Goal: Find specific page/section: Find specific page/section

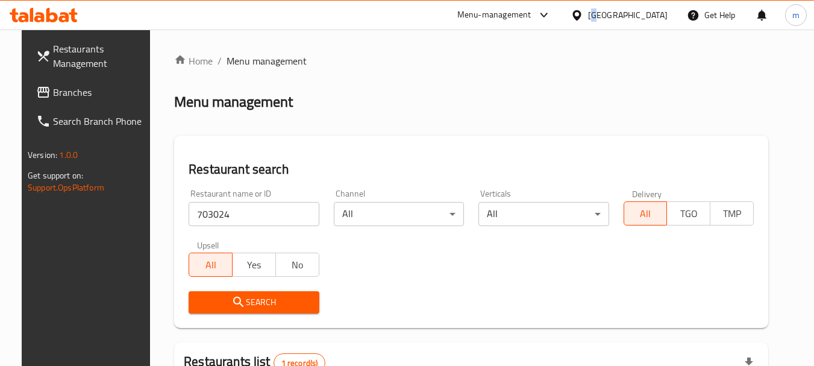
drag, startPoint x: 656, startPoint y: 10, endPoint x: 651, endPoint y: 22, distance: 12.4
click at [651, 22] on div "[GEOGRAPHIC_DATA]" at bounding box center [628, 14] width 80 height 13
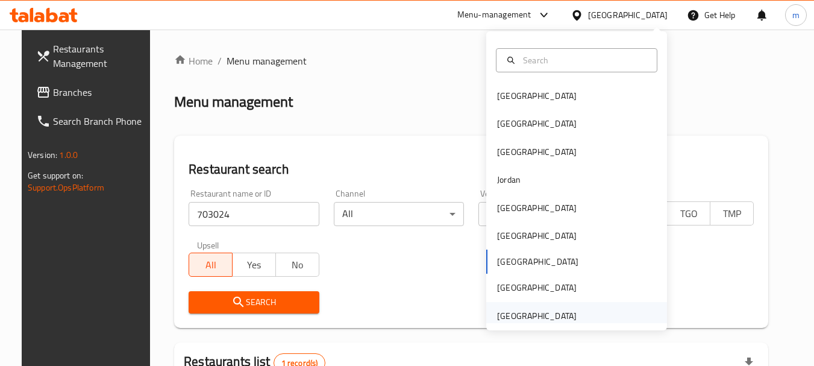
click at [544, 317] on div "[GEOGRAPHIC_DATA]" at bounding box center [537, 315] width 80 height 13
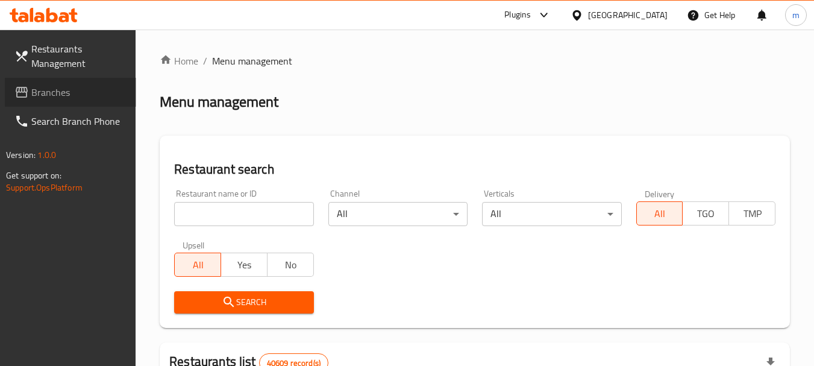
drag, startPoint x: 46, startPoint y: 93, endPoint x: 85, endPoint y: 102, distance: 39.8
click at [45, 94] on span "Branches" at bounding box center [78, 92] width 95 height 14
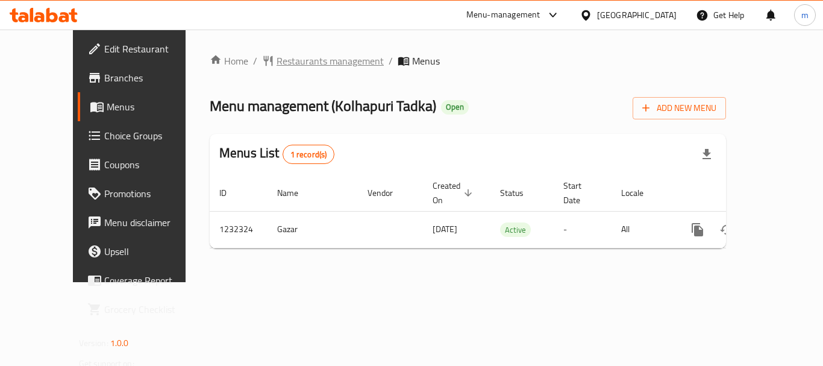
click at [288, 64] on span "Restaurants management" at bounding box center [330, 61] width 107 height 14
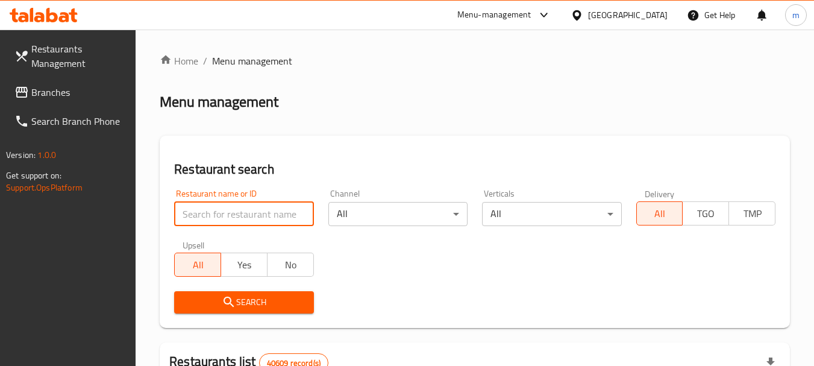
click at [213, 210] on input "search" at bounding box center [243, 214] width 139 height 24
paste input "677733"
type input "677733"
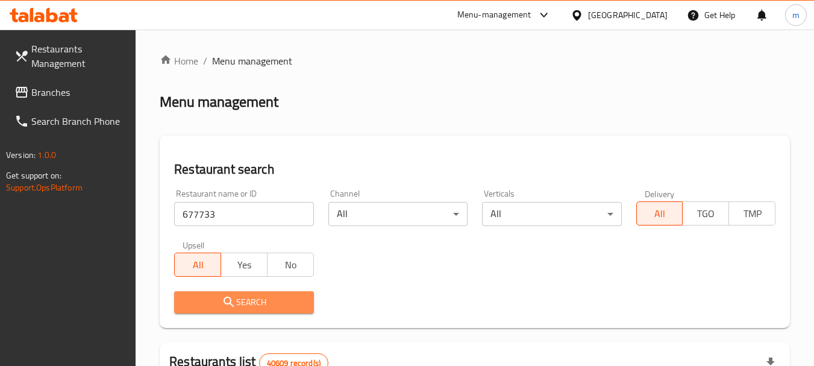
click at [257, 303] on span "Search" at bounding box center [244, 302] width 120 height 15
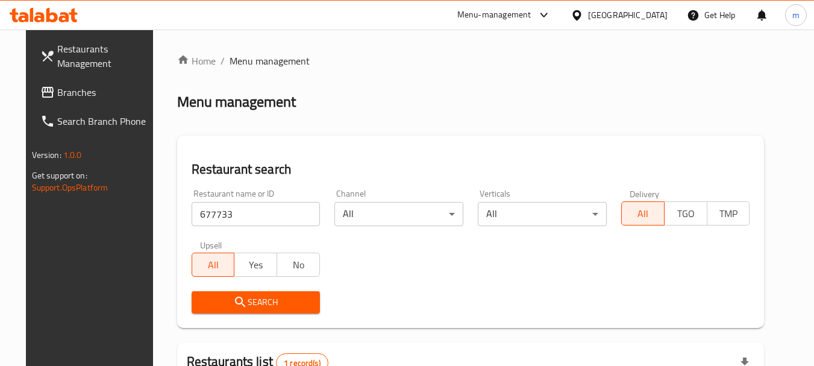
click at [631, 12] on div "[GEOGRAPHIC_DATA]" at bounding box center [628, 14] width 80 height 13
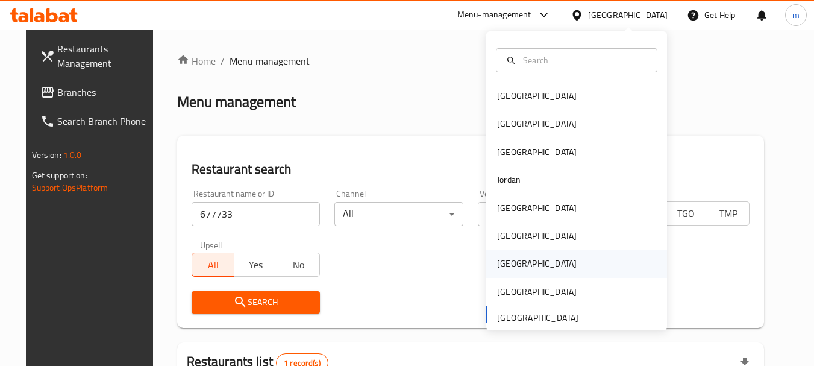
click at [498, 267] on div "[GEOGRAPHIC_DATA]" at bounding box center [537, 263] width 80 height 13
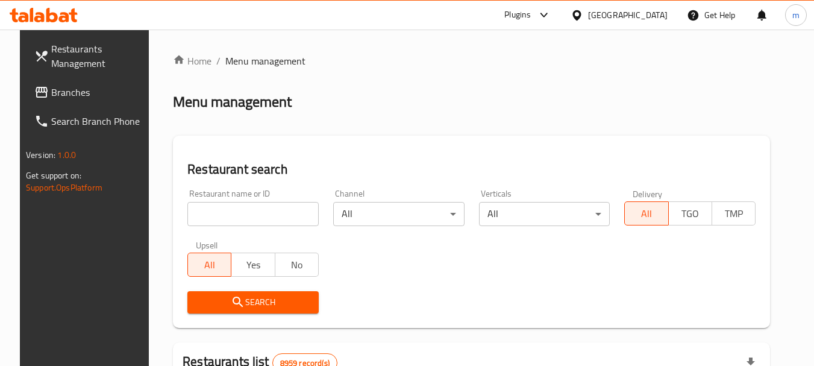
click at [51, 95] on span "Branches" at bounding box center [98, 92] width 95 height 14
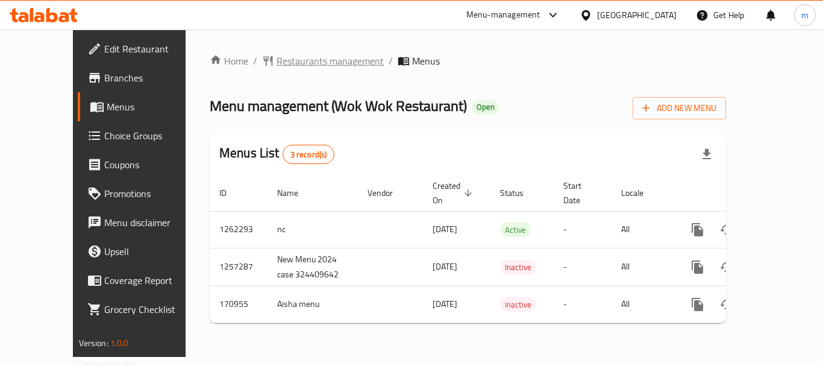
click at [278, 63] on span "Restaurants management" at bounding box center [330, 61] width 107 height 14
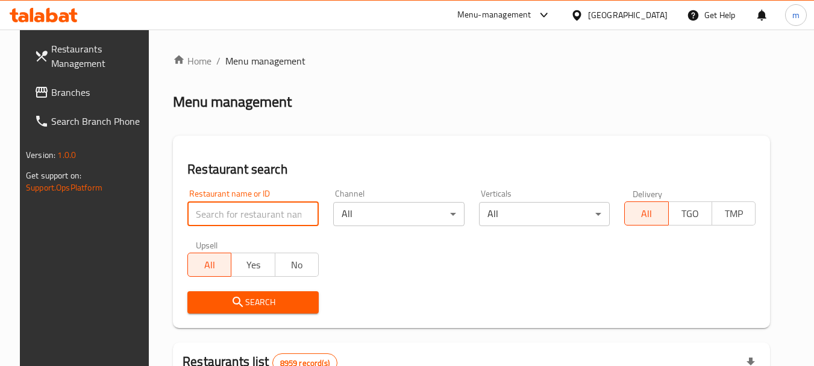
click at [226, 212] on input "search" at bounding box center [252, 214] width 131 height 24
paste input "616771"
type input "616771"
click at [259, 296] on span "Search" at bounding box center [253, 302] width 112 height 15
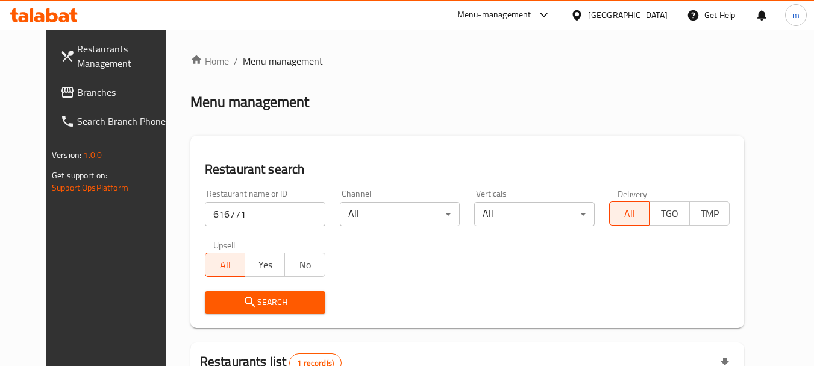
click at [77, 92] on span "Branches" at bounding box center [124, 92] width 95 height 14
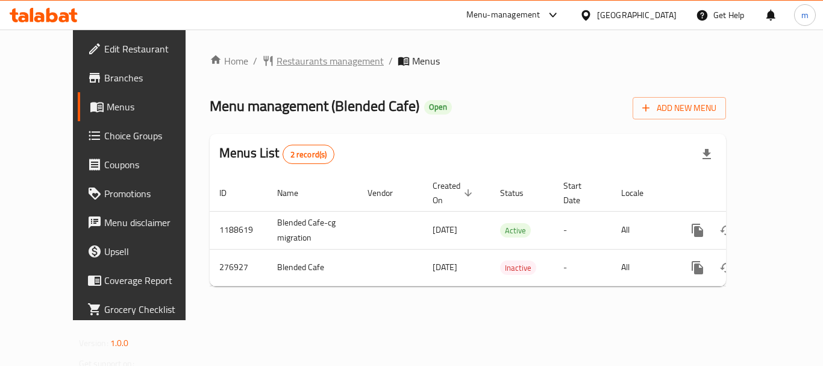
click at [283, 63] on span "Restaurants management" at bounding box center [330, 61] width 107 height 14
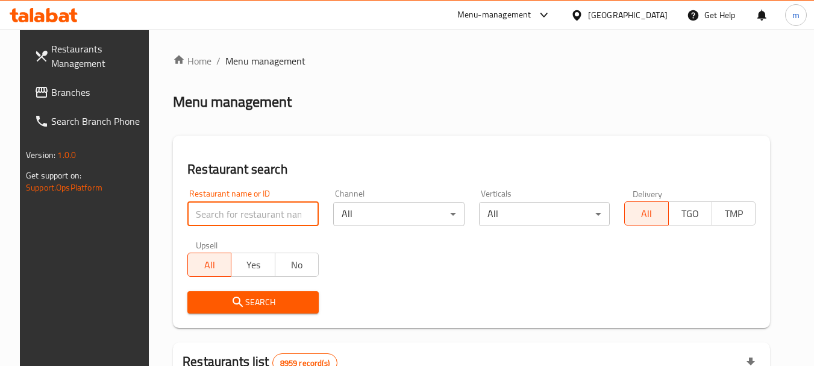
click at [264, 209] on input "search" at bounding box center [252, 214] width 131 height 24
paste input "628052"
type input "628052"
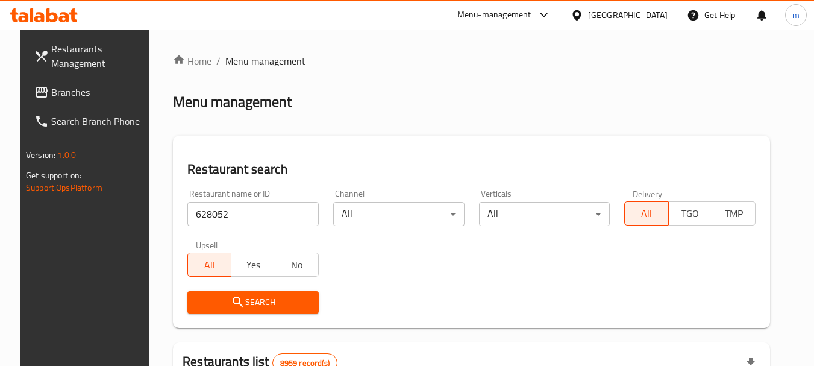
click at [257, 300] on span "Search" at bounding box center [253, 302] width 112 height 15
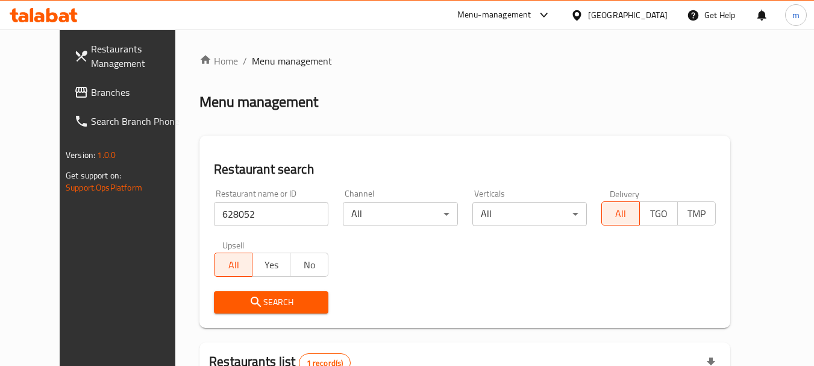
click at [655, 10] on div "[GEOGRAPHIC_DATA]" at bounding box center [628, 14] width 80 height 13
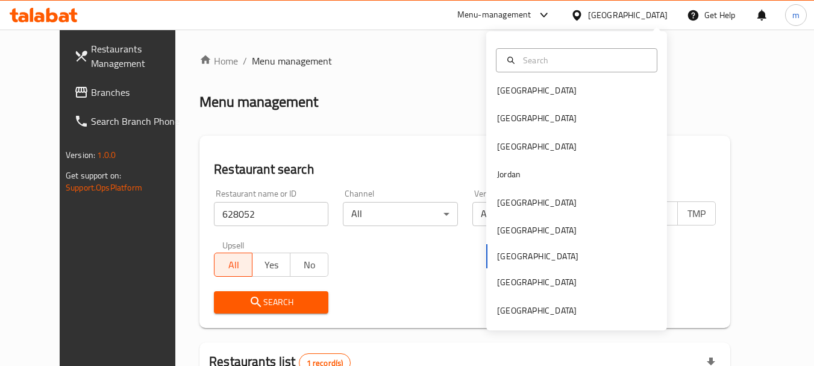
scroll to position [7, 0]
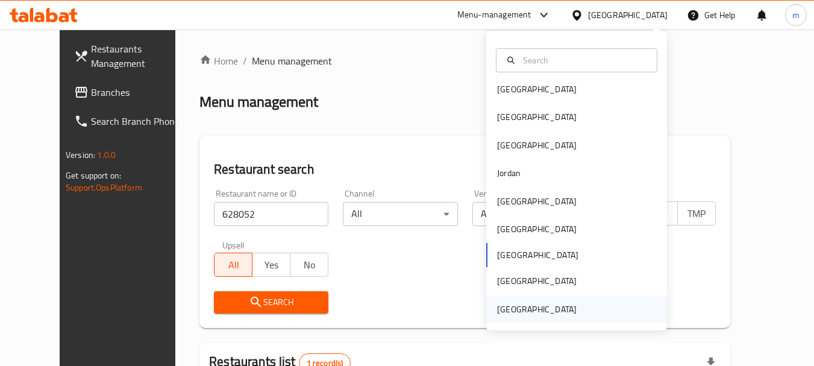
click at [535, 310] on div "United Arab Emirates" at bounding box center [537, 309] width 80 height 13
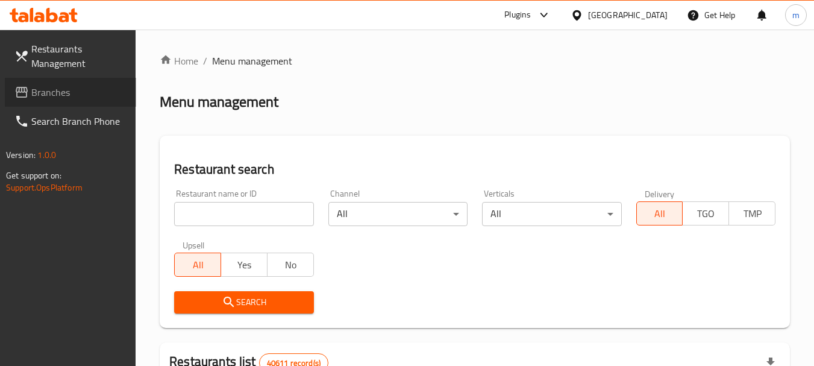
click at [26, 93] on icon at bounding box center [21, 92] width 14 height 14
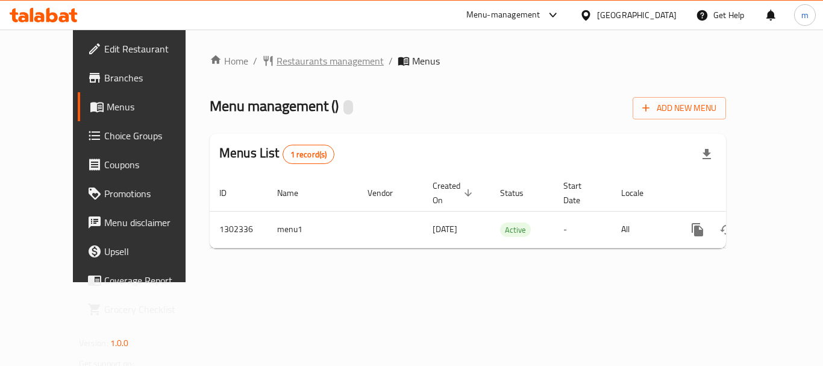
click at [277, 63] on span "Restaurants management" at bounding box center [330, 61] width 107 height 14
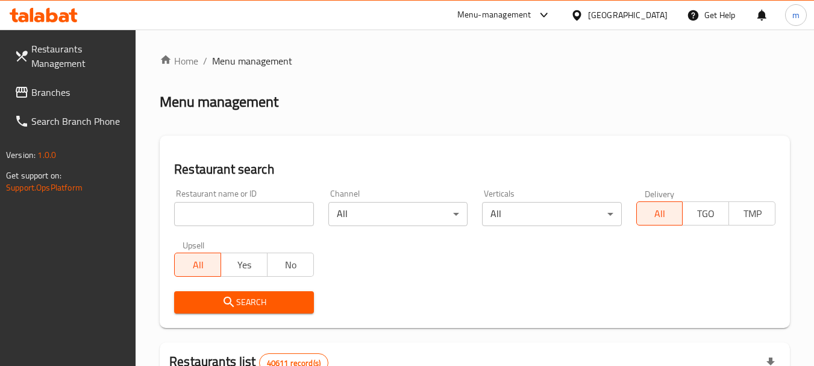
click at [222, 205] on input "search" at bounding box center [243, 214] width 139 height 24
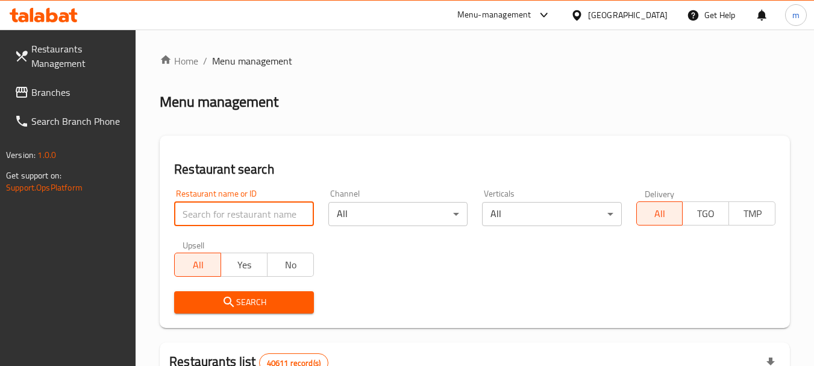
paste input "702335"
type input "702335"
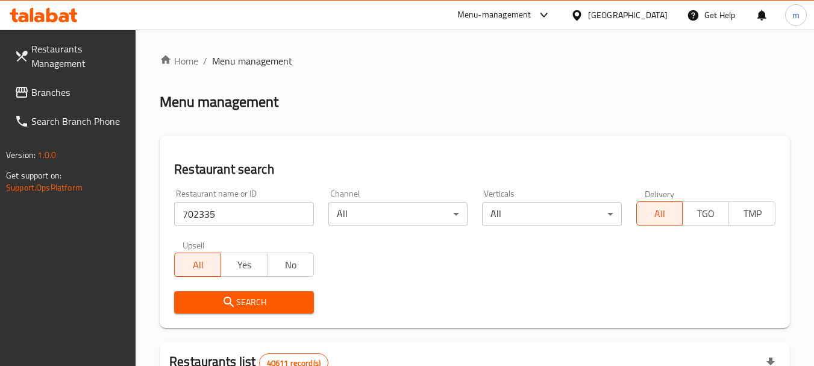
click at [272, 295] on span "Search" at bounding box center [244, 302] width 120 height 15
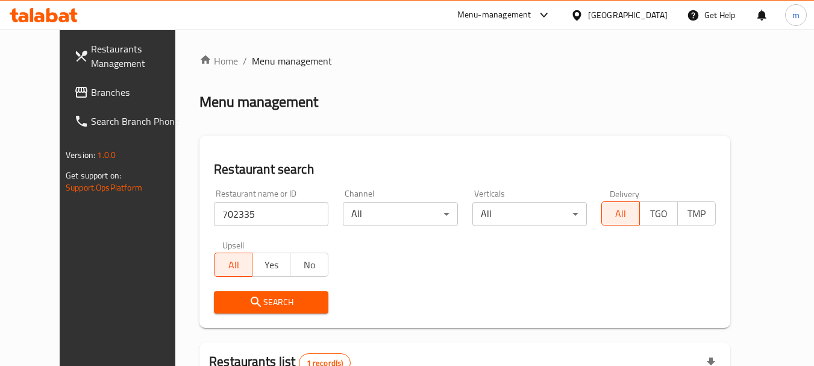
click at [632, 16] on div "[GEOGRAPHIC_DATA]" at bounding box center [628, 14] width 80 height 13
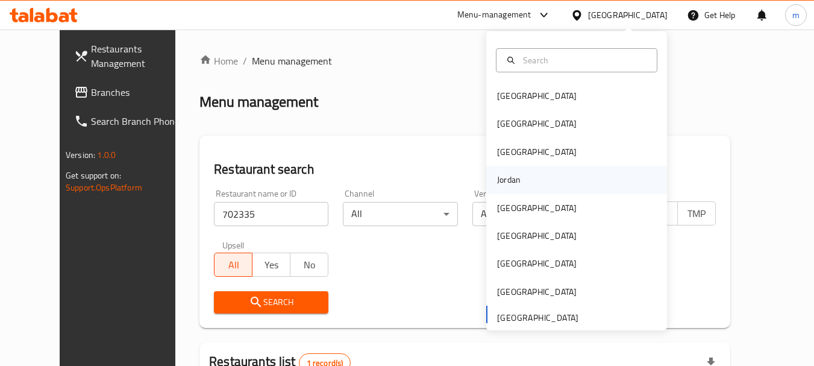
scroll to position [7, 0]
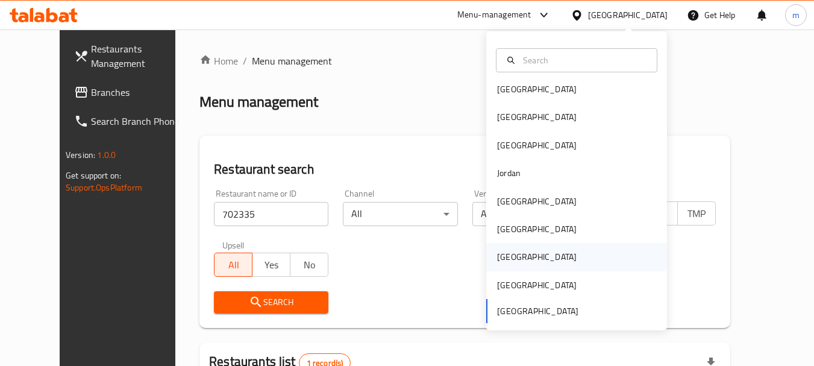
click at [523, 257] on div "[GEOGRAPHIC_DATA]" at bounding box center [576, 257] width 181 height 28
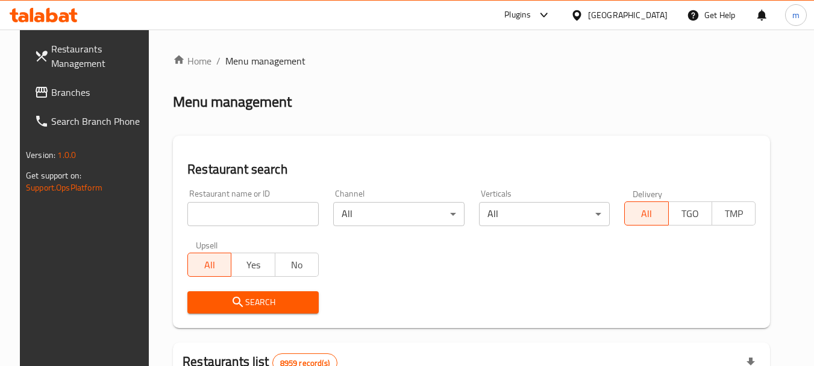
click at [268, 209] on input "search" at bounding box center [252, 214] width 131 height 24
click at [55, 96] on span "Branches" at bounding box center [98, 92] width 95 height 14
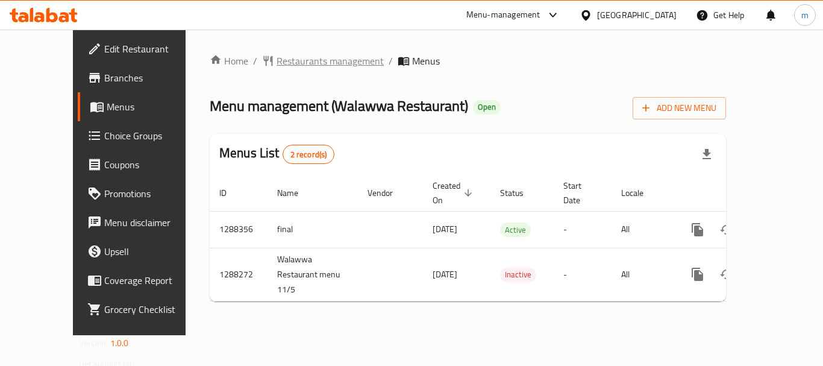
click at [286, 63] on span "Restaurants management" at bounding box center [330, 61] width 107 height 14
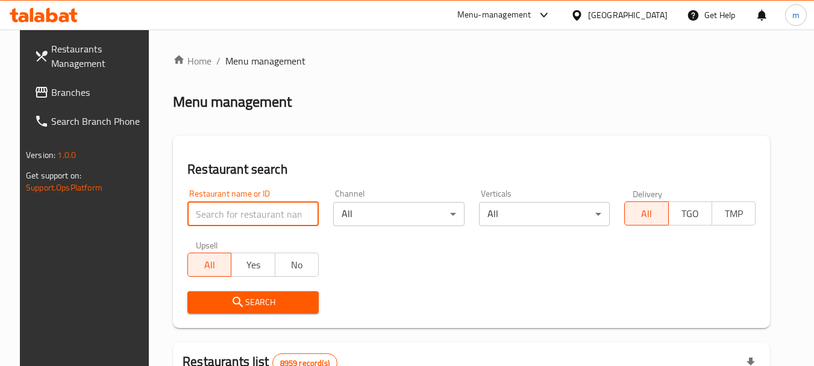
click at [256, 218] on input "search" at bounding box center [252, 214] width 131 height 24
paste input "696773"
type input "696773"
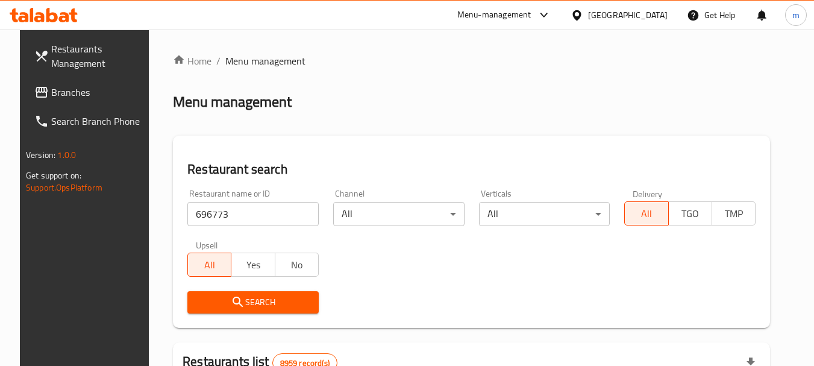
click at [248, 303] on span "Search" at bounding box center [253, 302] width 112 height 15
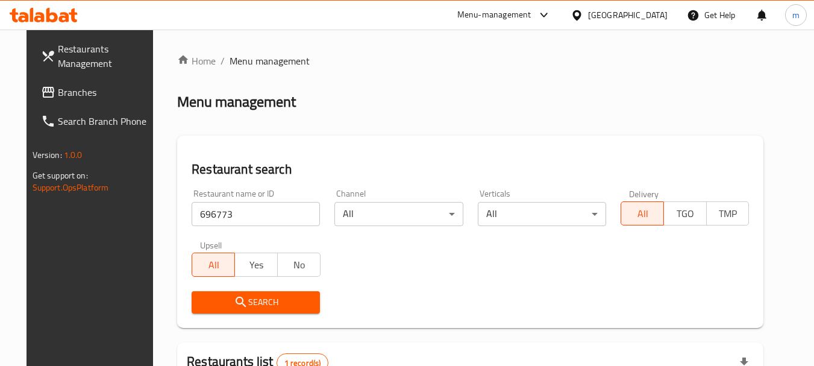
click at [588, 17] on div at bounding box center [579, 14] width 17 height 13
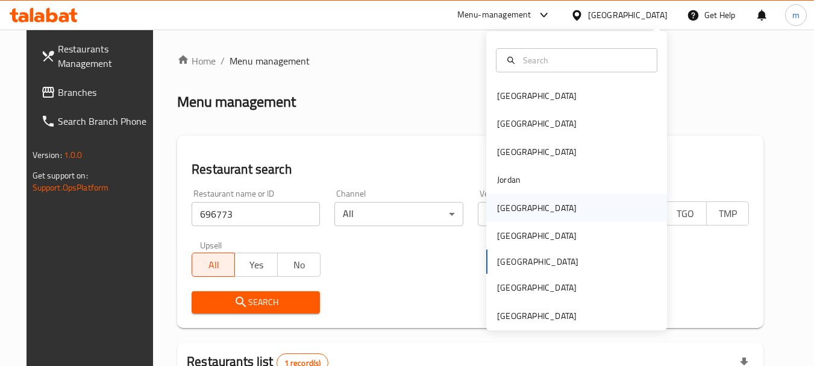
click at [522, 205] on div "[GEOGRAPHIC_DATA]" at bounding box center [537, 208] width 99 height 28
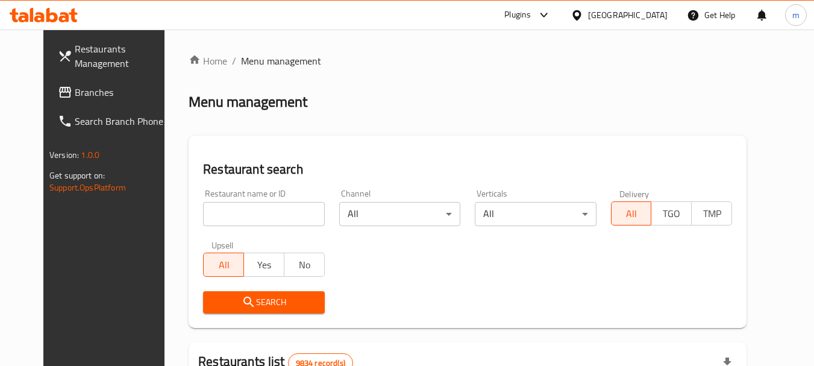
click at [75, 89] on span "Branches" at bounding box center [122, 92] width 95 height 14
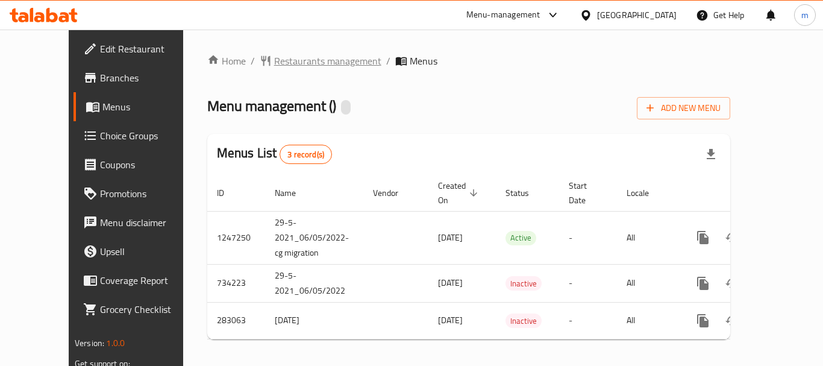
click at [274, 63] on span "Restaurants management" at bounding box center [327, 61] width 107 height 14
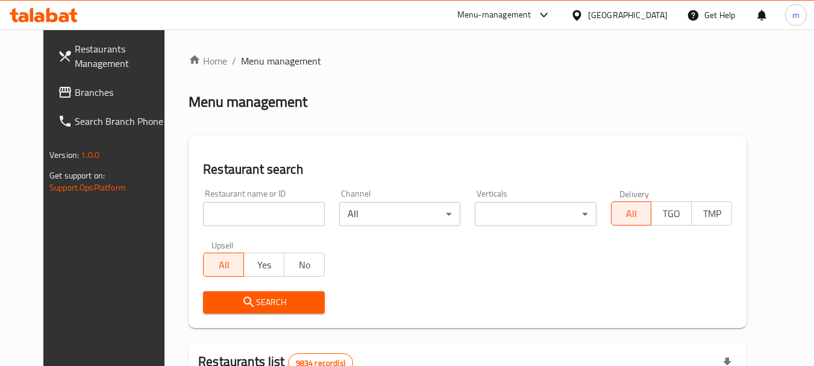
click at [249, 210] on input "search" at bounding box center [263, 214] width 121 height 24
paste input "25215"
type input "25215"
click at [259, 295] on span "Search" at bounding box center [264, 302] width 102 height 15
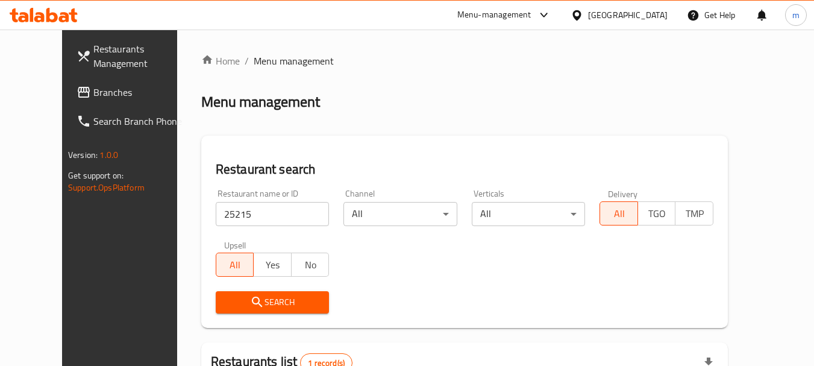
click at [647, 14] on div "[GEOGRAPHIC_DATA]" at bounding box center [628, 14] width 80 height 13
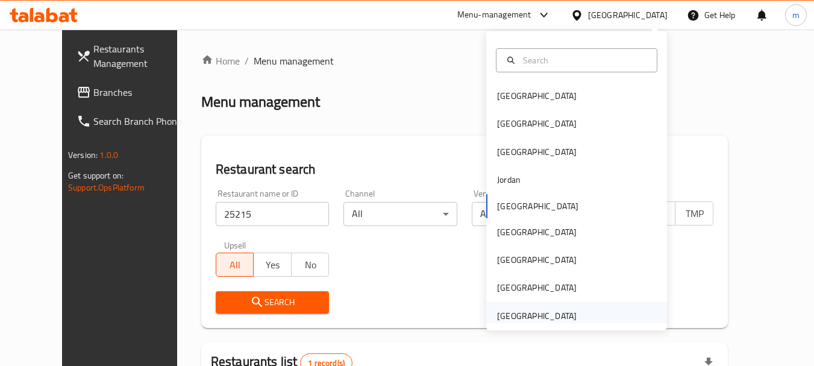
click at [525, 310] on div "[GEOGRAPHIC_DATA]" at bounding box center [537, 315] width 80 height 13
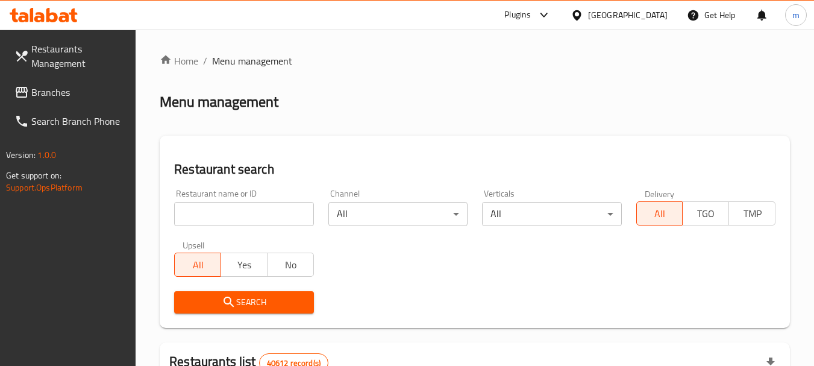
click at [54, 91] on span "Branches" at bounding box center [78, 92] width 95 height 14
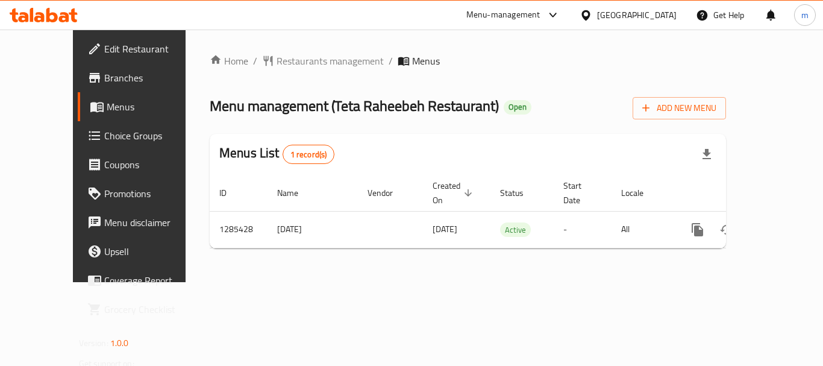
click at [294, 57] on span "Restaurants management" at bounding box center [330, 61] width 107 height 14
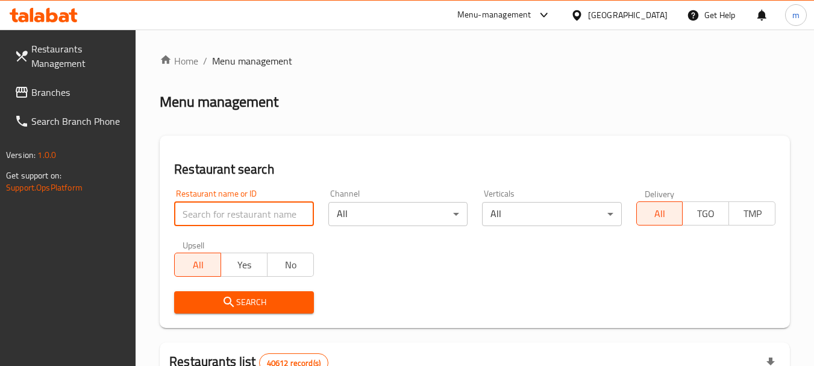
click at [219, 212] on input "search" at bounding box center [243, 214] width 139 height 24
paste input "695874"
type input "695874"
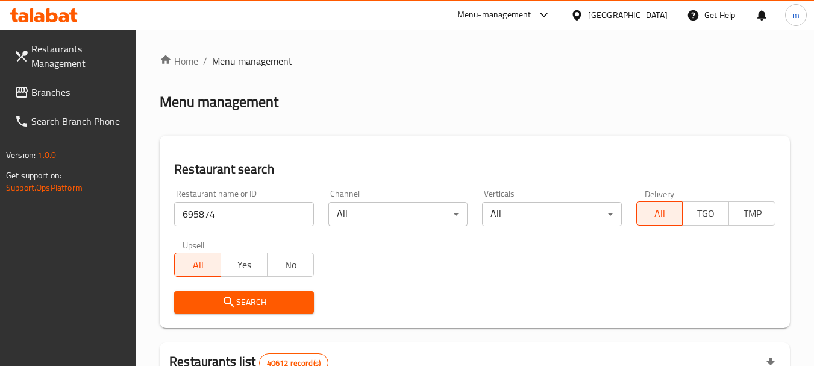
click at [233, 298] on icon "submit" at bounding box center [229, 302] width 14 height 14
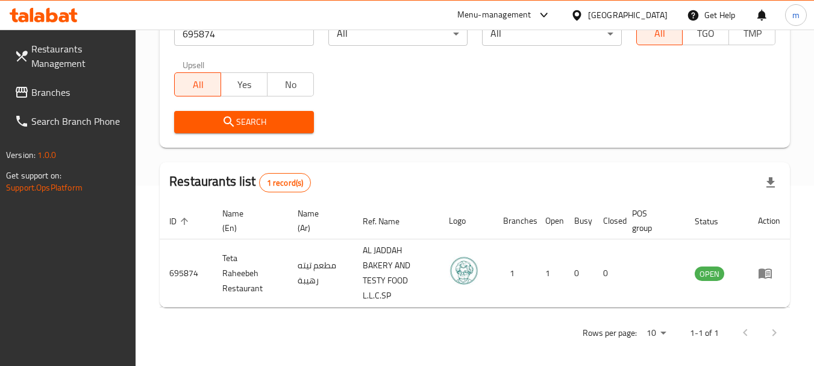
scroll to position [181, 0]
click at [629, 5] on div "[GEOGRAPHIC_DATA]" at bounding box center [619, 15] width 116 height 29
click at [628, 13] on div "[GEOGRAPHIC_DATA]" at bounding box center [628, 14] width 80 height 13
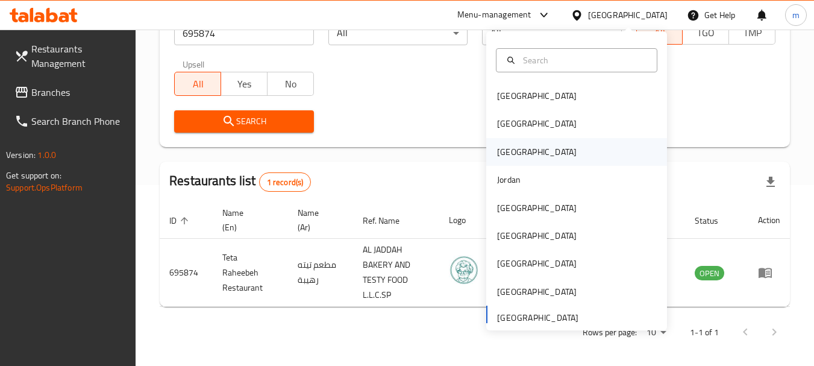
scroll to position [7, 0]
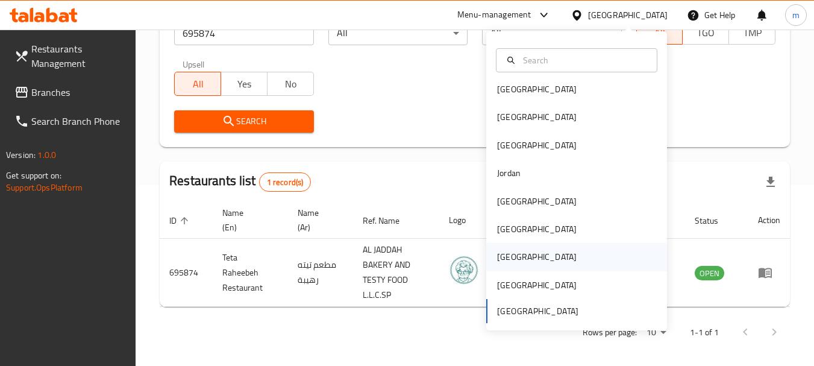
click at [511, 255] on div "[GEOGRAPHIC_DATA]" at bounding box center [537, 257] width 99 height 28
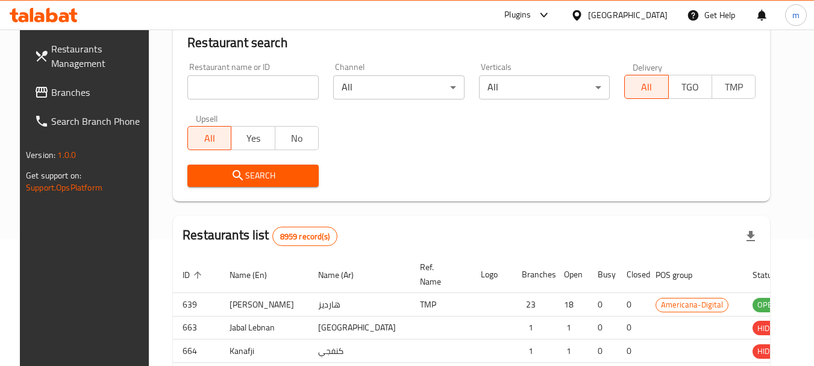
scroll to position [181, 0]
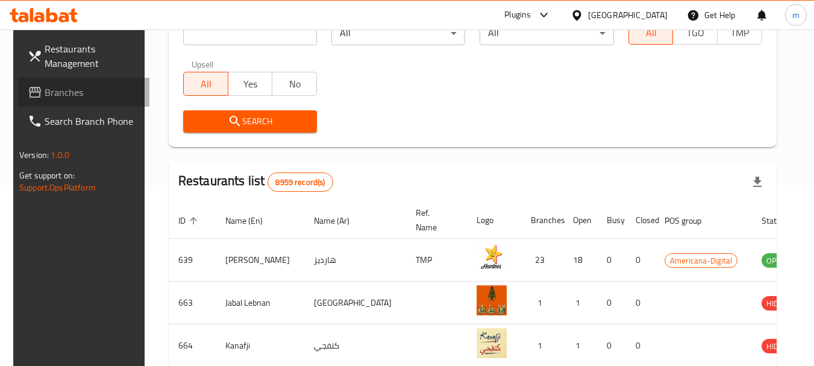
click at [61, 90] on span "Branches" at bounding box center [92, 92] width 95 height 14
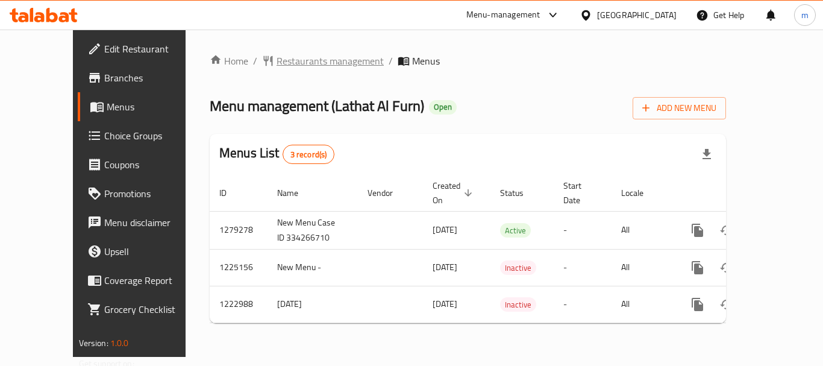
click at [277, 65] on span "Restaurants management" at bounding box center [330, 61] width 107 height 14
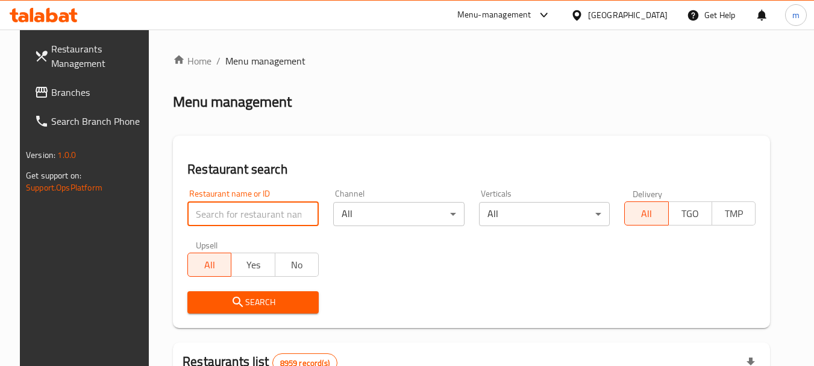
click at [245, 207] on input "search" at bounding box center [252, 214] width 131 height 24
paste input "674233"
type input "674233"
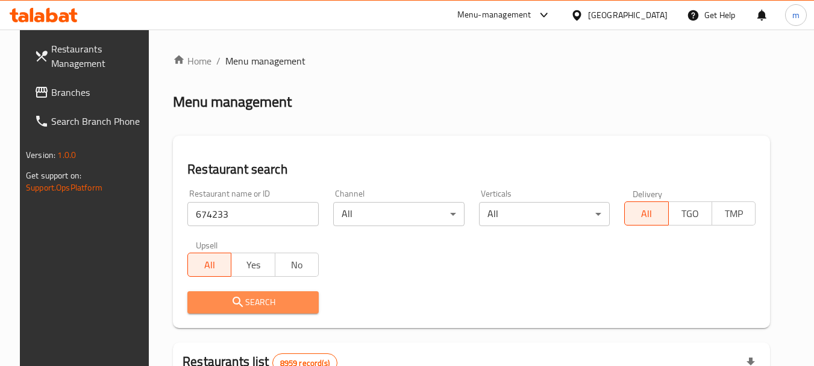
click at [250, 298] on span "Search" at bounding box center [253, 302] width 112 height 15
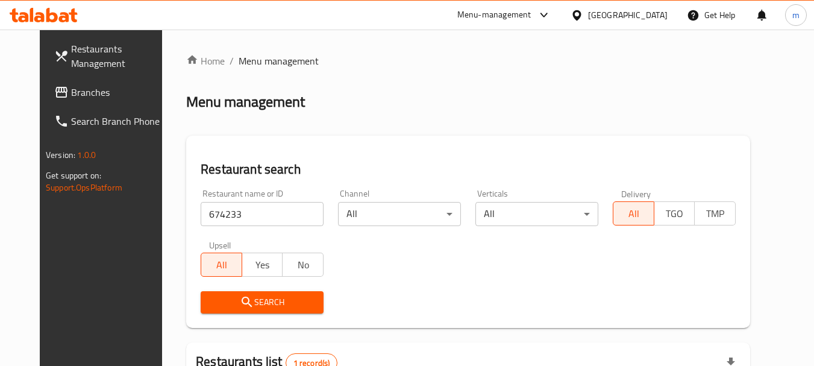
click at [655, 11] on div "[GEOGRAPHIC_DATA]" at bounding box center [628, 14] width 80 height 13
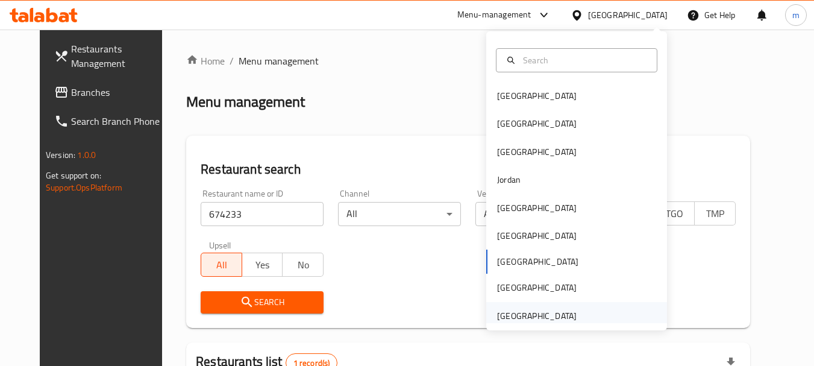
click at [546, 316] on div "[GEOGRAPHIC_DATA]" at bounding box center [537, 315] width 80 height 13
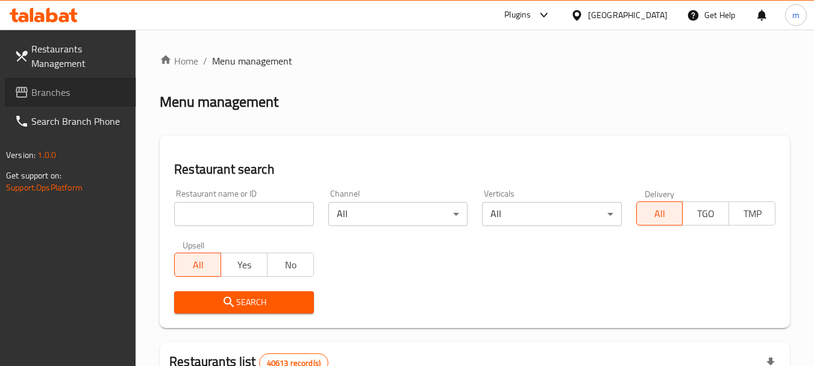
click at [44, 90] on span "Branches" at bounding box center [78, 92] width 95 height 14
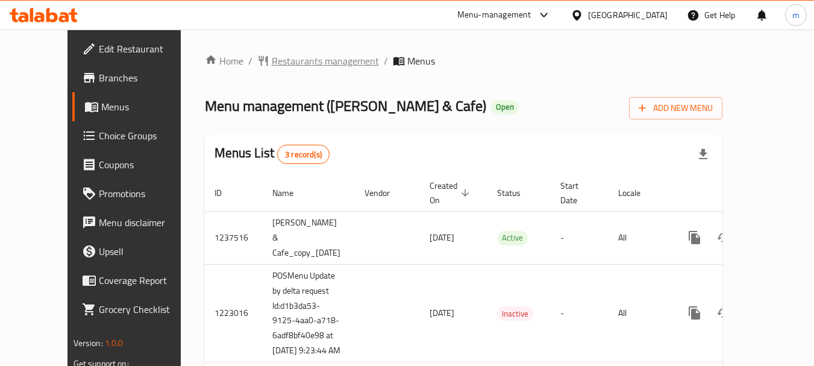
click at [277, 64] on span "Restaurants management" at bounding box center [325, 61] width 107 height 14
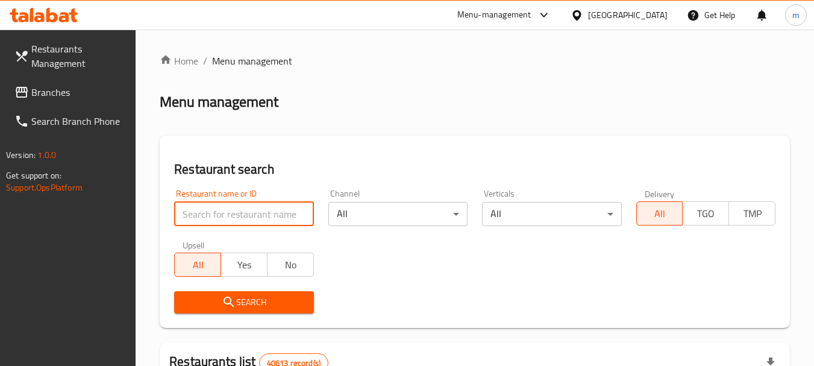
click at [233, 210] on input "search" at bounding box center [243, 214] width 139 height 24
click at [225, 212] on input "search" at bounding box center [243, 214] width 139 height 24
paste input "646329"
type input "646329"
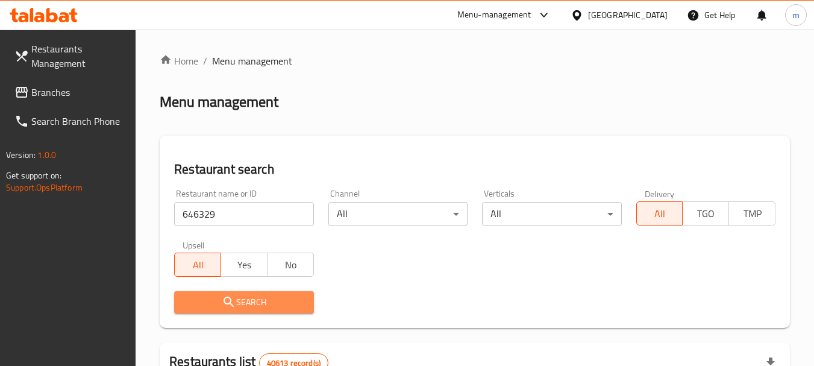
click at [241, 300] on span "Search" at bounding box center [244, 302] width 120 height 15
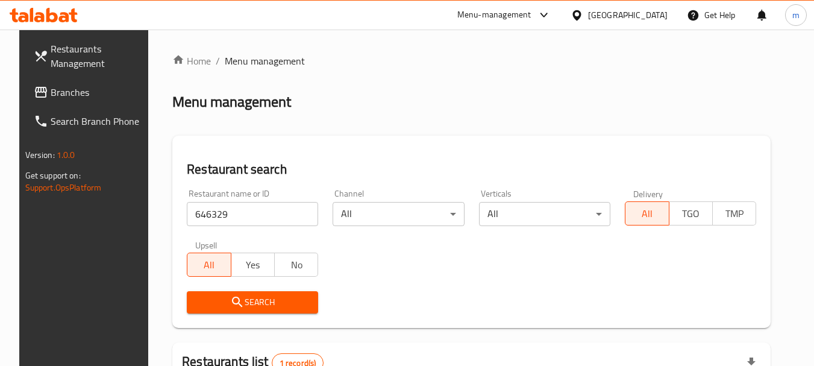
click at [632, 12] on div "[GEOGRAPHIC_DATA]" at bounding box center [628, 14] width 80 height 13
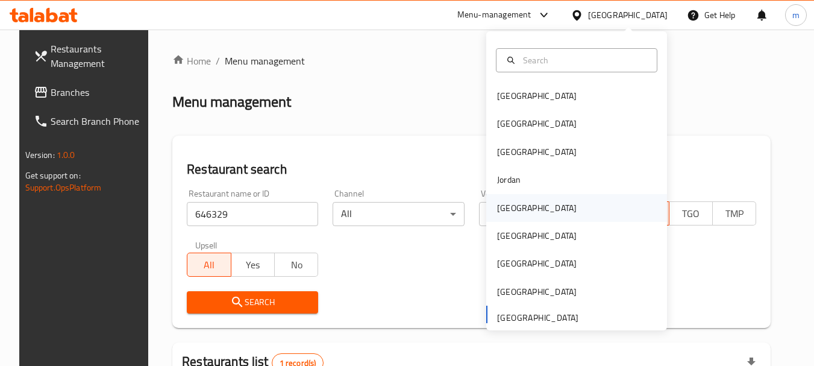
click at [497, 209] on div "[GEOGRAPHIC_DATA]" at bounding box center [537, 207] width 80 height 13
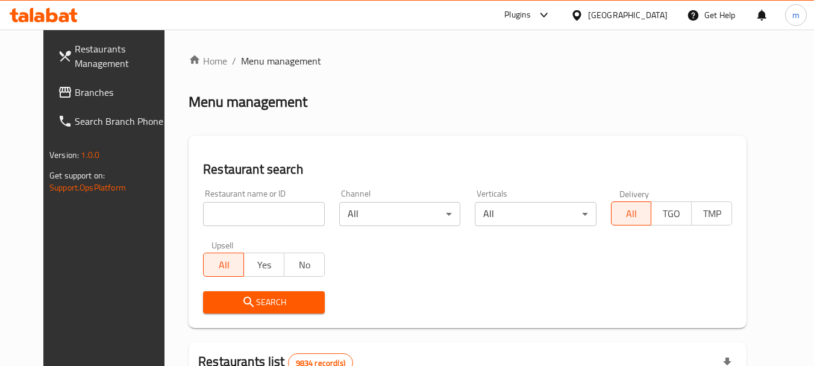
click at [75, 95] on span "Branches" at bounding box center [122, 92] width 95 height 14
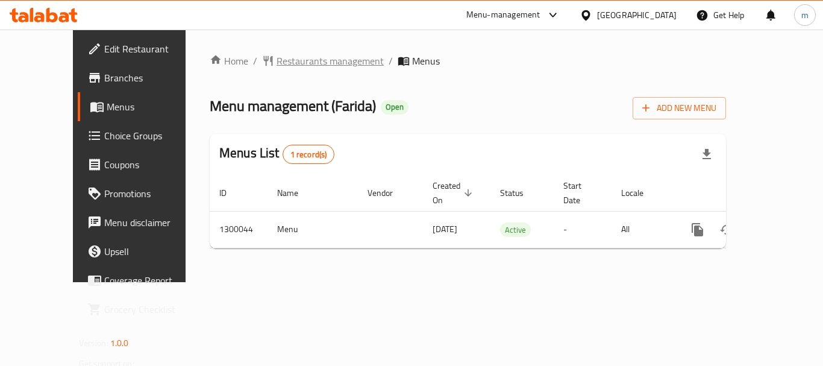
click at [288, 64] on span "Restaurants management" at bounding box center [330, 61] width 107 height 14
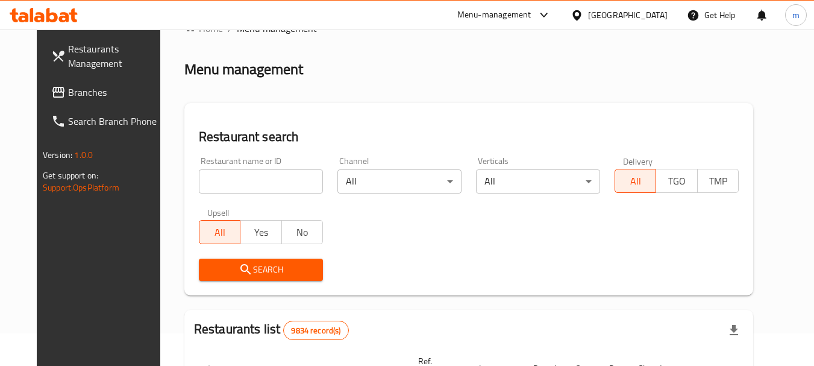
scroll to position [60, 0]
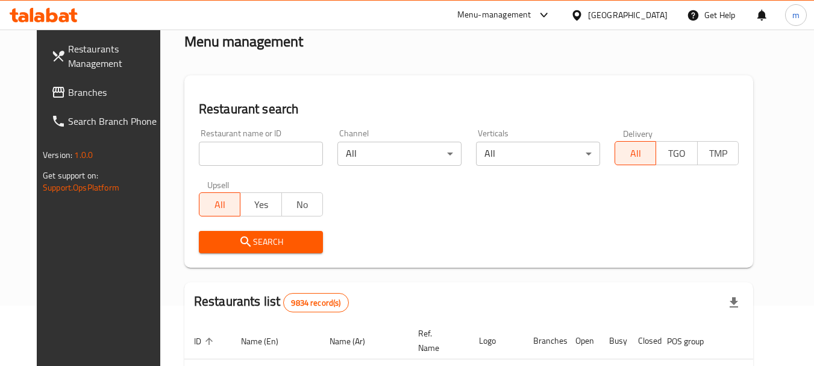
click at [257, 153] on input "search" at bounding box center [261, 154] width 124 height 24
paste input "701615"
type input "701615"
click at [266, 243] on span "Search" at bounding box center [261, 241] width 105 height 15
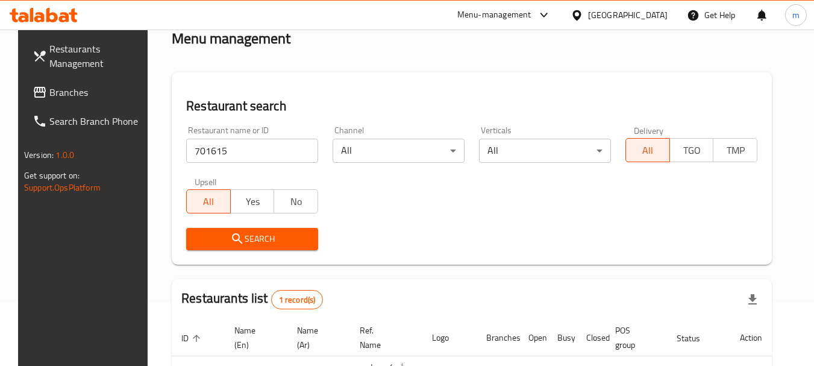
scroll to position [0, 0]
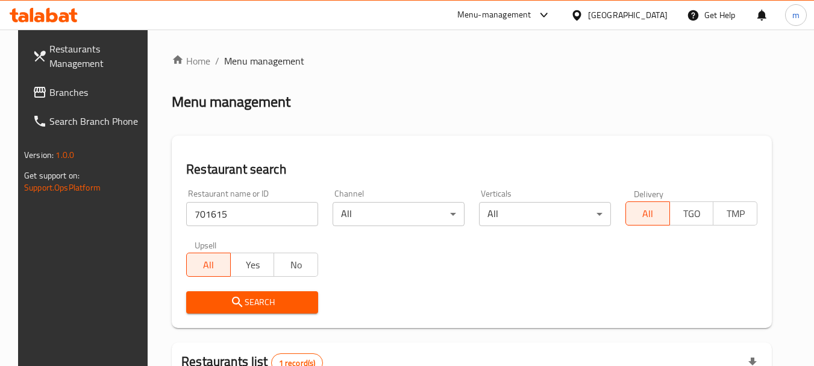
drag, startPoint x: 662, startPoint y: 7, endPoint x: 609, endPoint y: 90, distance: 99.2
click at [662, 7] on div "[GEOGRAPHIC_DATA]" at bounding box center [619, 15] width 116 height 29
click at [658, 19] on div "[GEOGRAPHIC_DATA]" at bounding box center [628, 14] width 80 height 13
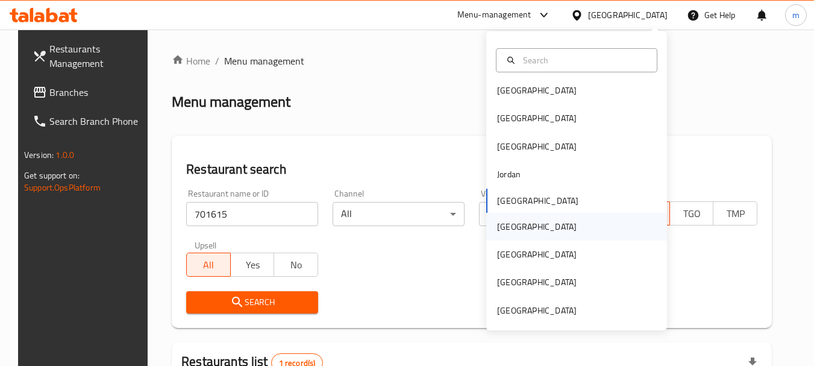
scroll to position [7, 0]
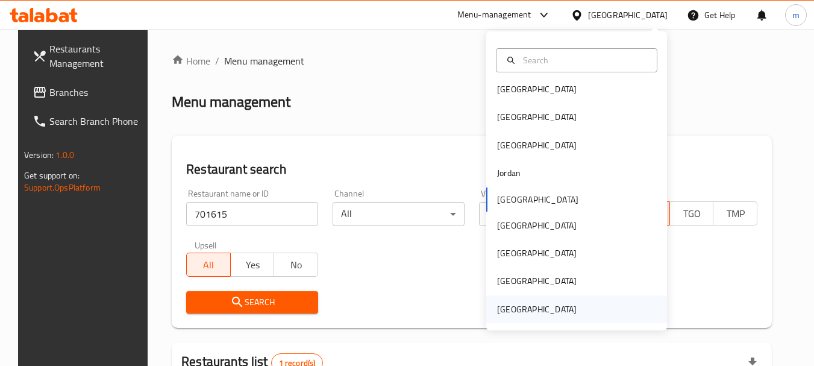
click at [529, 308] on div "[GEOGRAPHIC_DATA]" at bounding box center [537, 309] width 80 height 13
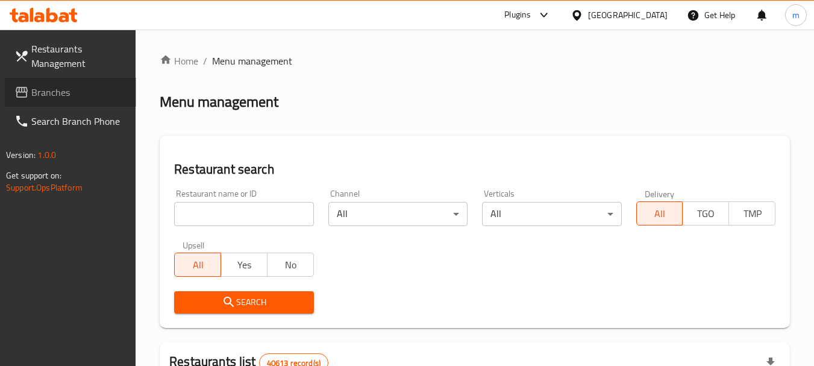
click at [52, 96] on span "Branches" at bounding box center [78, 92] width 95 height 14
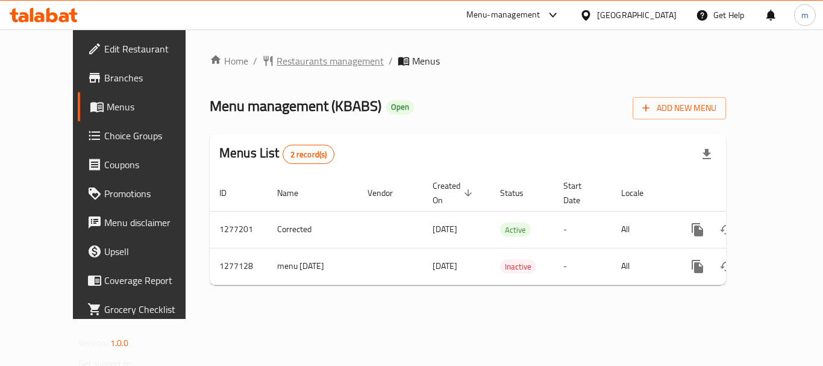
click at [277, 60] on span "Restaurants management" at bounding box center [330, 61] width 107 height 14
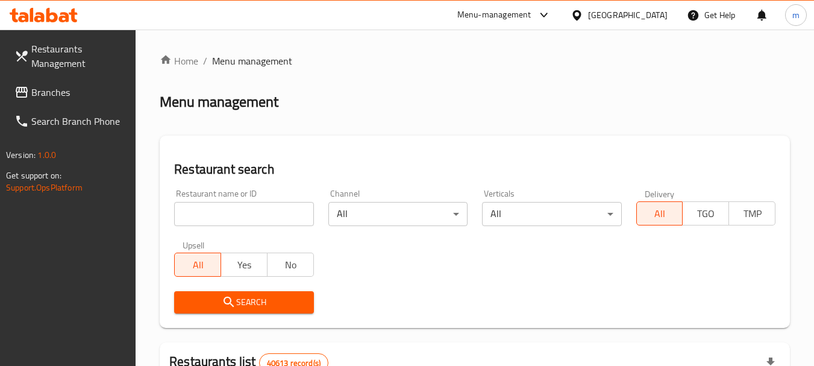
click at [221, 215] on input "search" at bounding box center [243, 214] width 139 height 24
paste input "692286"
type input "692286"
click at [251, 307] on span "Search" at bounding box center [244, 302] width 120 height 15
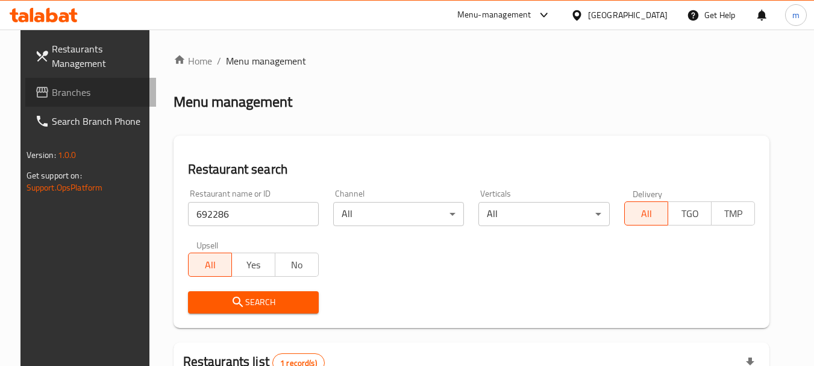
click at [42, 83] on link "Branches" at bounding box center [90, 92] width 131 height 29
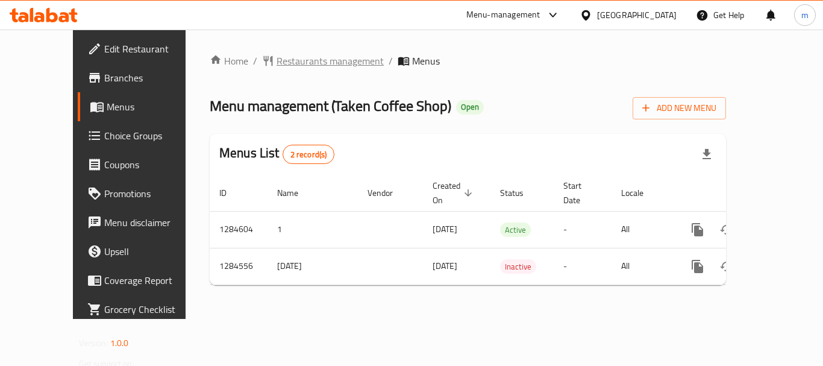
click at [277, 64] on span "Restaurants management" at bounding box center [330, 61] width 107 height 14
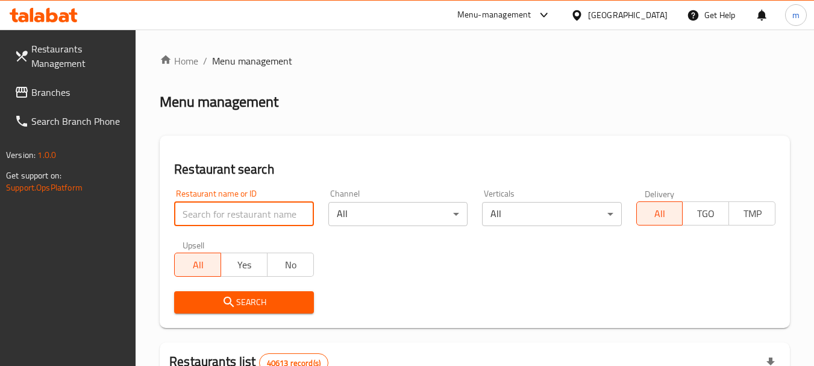
click at [231, 212] on input "search" at bounding box center [243, 214] width 139 height 24
paste input "695710"
type input "695710"
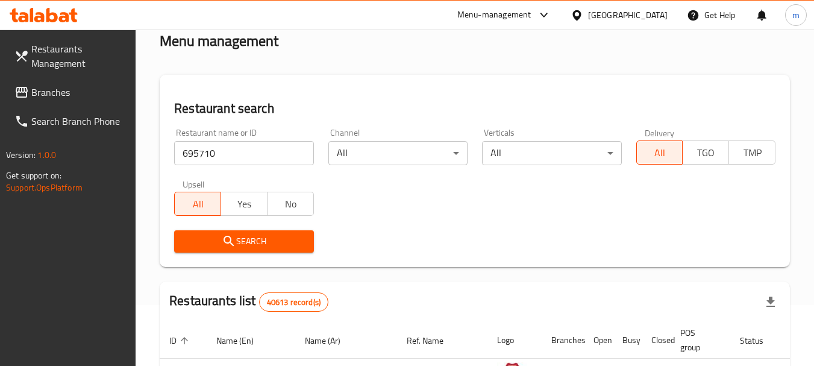
scroll to position [60, 0]
click at [230, 240] on icon "submit" at bounding box center [229, 241] width 14 height 14
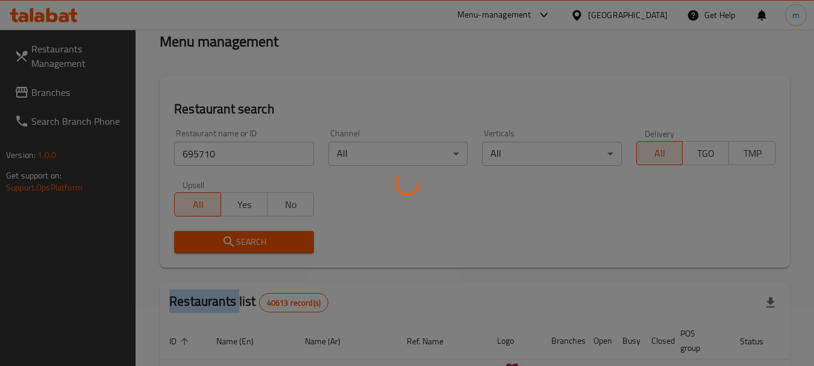
click at [230, 240] on div at bounding box center [407, 183] width 814 height 366
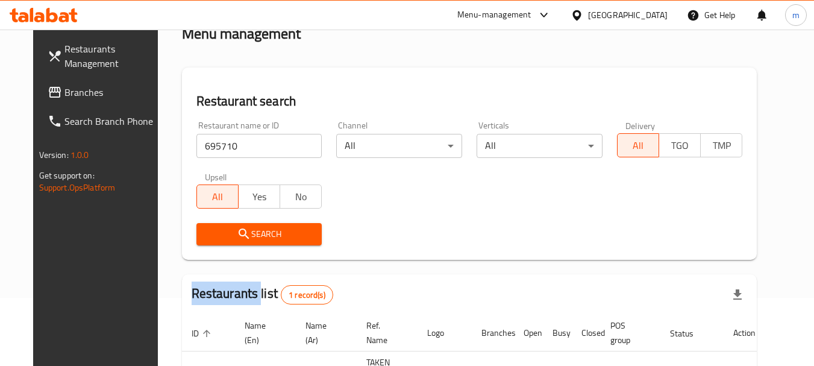
scroll to position [0, 0]
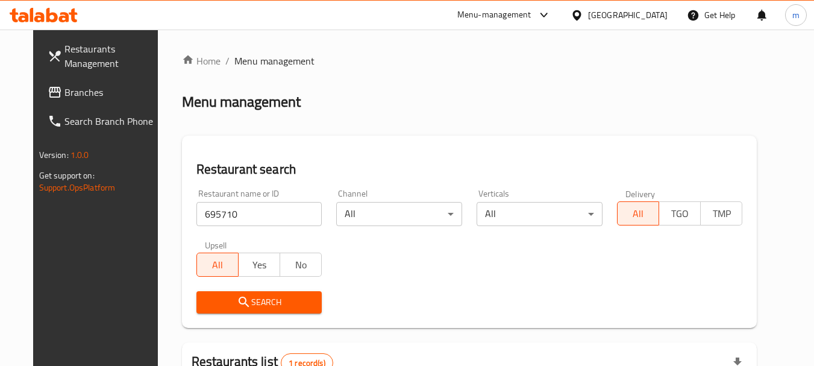
click at [644, 13] on div "[GEOGRAPHIC_DATA]" at bounding box center [628, 14] width 80 height 13
click at [263, 83] on div "Home / Menu management Menu management Restaurant search Restaurant name or ID …" at bounding box center [470, 291] width 576 height 475
click at [64, 96] on span "Branches" at bounding box center [111, 92] width 95 height 14
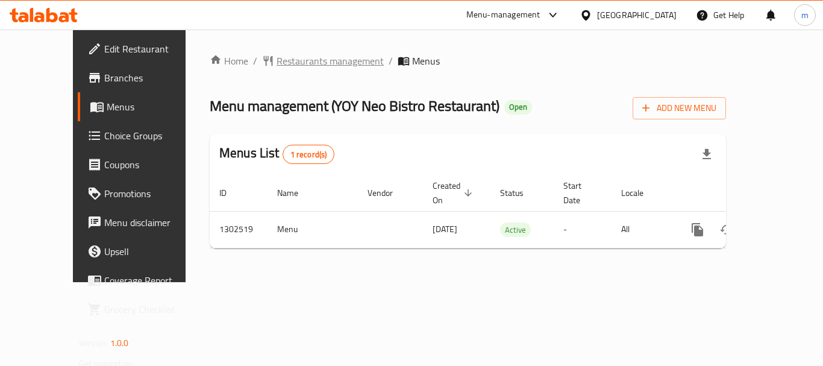
click at [277, 62] on span "Restaurants management" at bounding box center [330, 61] width 107 height 14
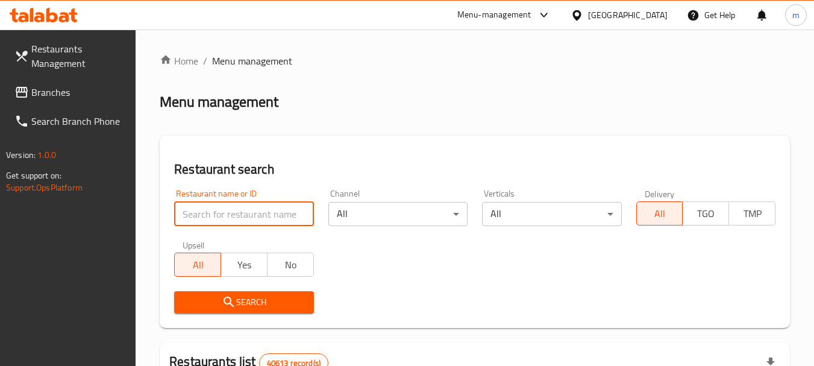
click at [253, 216] on input "search" at bounding box center [243, 214] width 139 height 24
paste input "702410"
type input "702410"
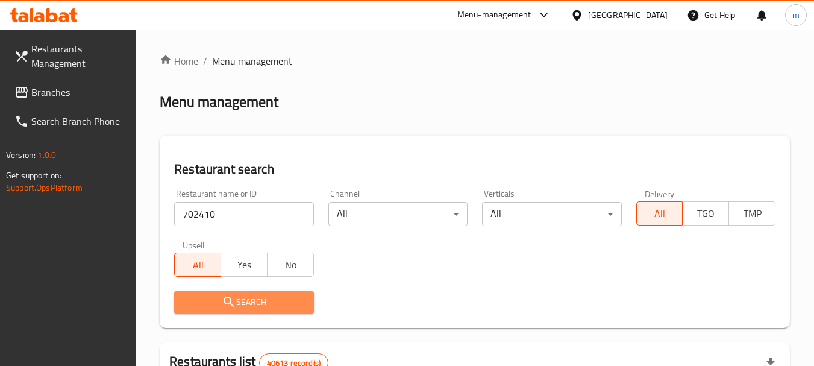
click at [255, 301] on span "Search" at bounding box center [244, 302] width 120 height 15
click at [620, 13] on div "[GEOGRAPHIC_DATA]" at bounding box center [628, 14] width 80 height 13
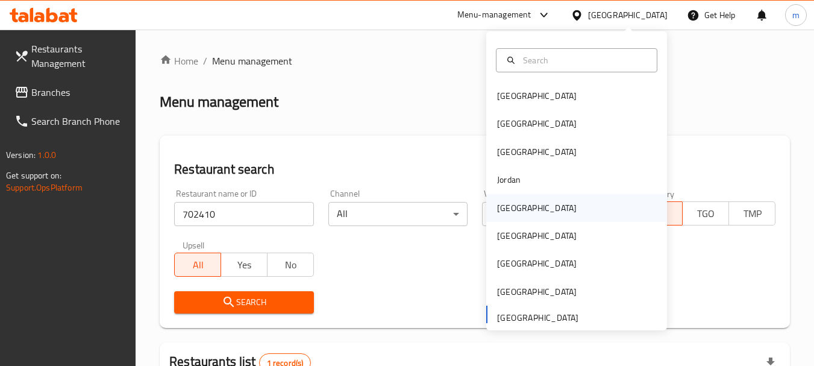
click at [514, 203] on div "[GEOGRAPHIC_DATA]" at bounding box center [537, 208] width 99 height 28
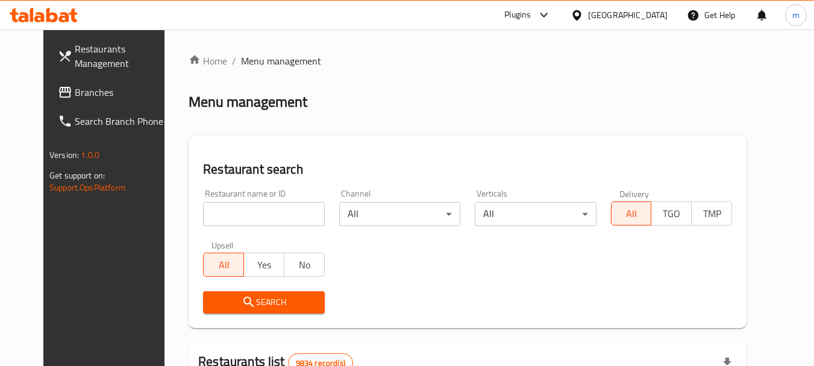
click at [75, 90] on span "Branches" at bounding box center [122, 92] width 95 height 14
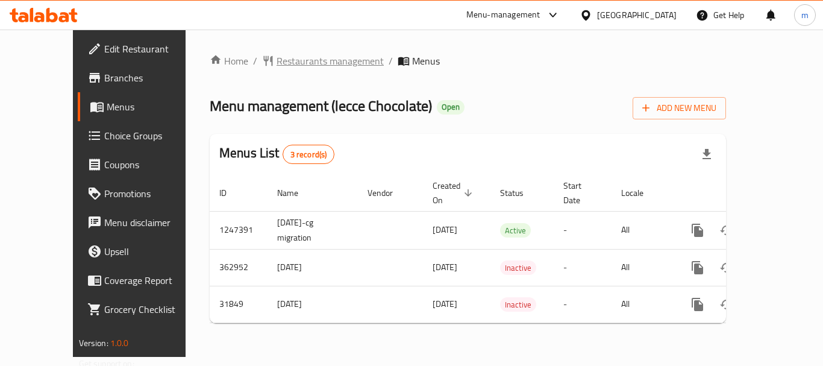
click at [285, 54] on span "Restaurants management" at bounding box center [330, 61] width 107 height 14
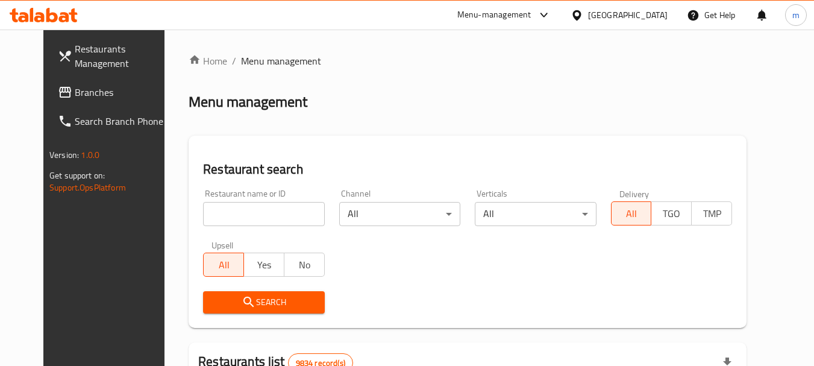
click at [262, 209] on input "search" at bounding box center [263, 214] width 121 height 24
paste input "16326"
type input "16326"
click at [257, 303] on span "Search" at bounding box center [264, 302] width 102 height 15
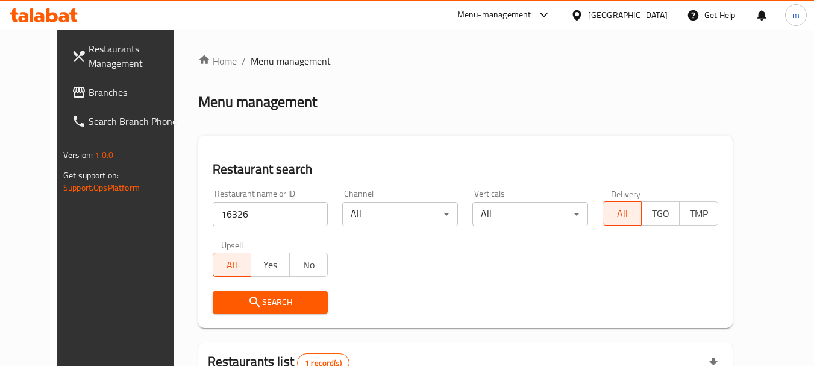
click at [588, 17] on div at bounding box center [579, 14] width 17 height 13
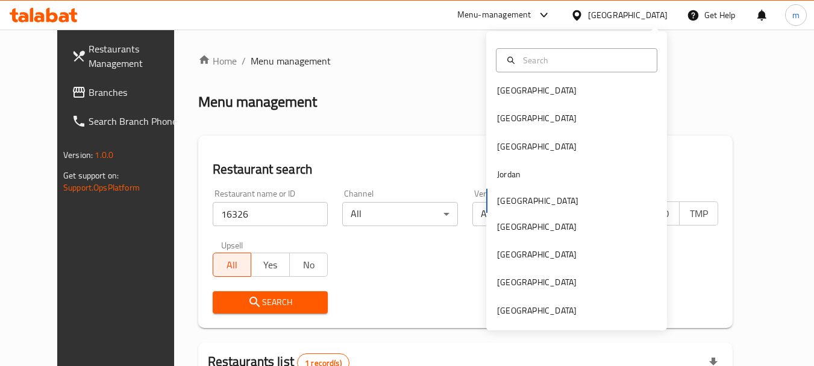
scroll to position [7, 0]
click at [531, 303] on div "[GEOGRAPHIC_DATA]" at bounding box center [537, 309] width 80 height 13
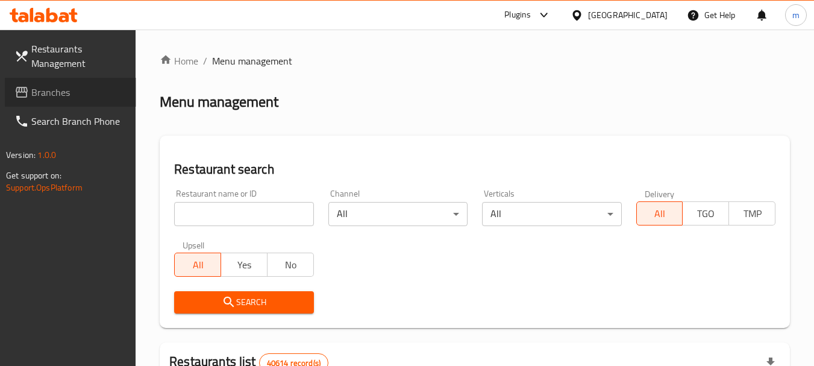
click at [39, 95] on span "Branches" at bounding box center [78, 92] width 95 height 14
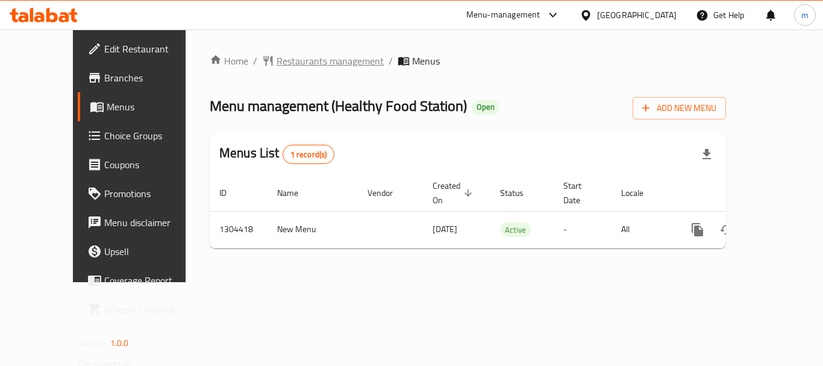
click at [277, 60] on span "Restaurants management" at bounding box center [330, 61] width 107 height 14
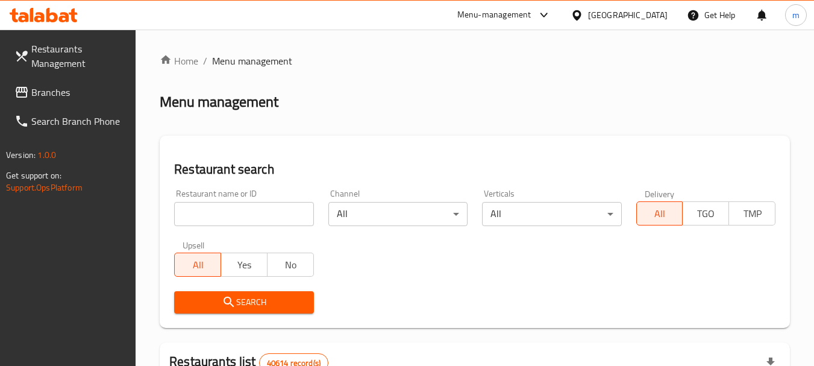
click at [239, 210] on input "search" at bounding box center [243, 214] width 139 height 24
paste input "703112"
type input "703112"
click at [260, 297] on span "Search" at bounding box center [244, 302] width 120 height 15
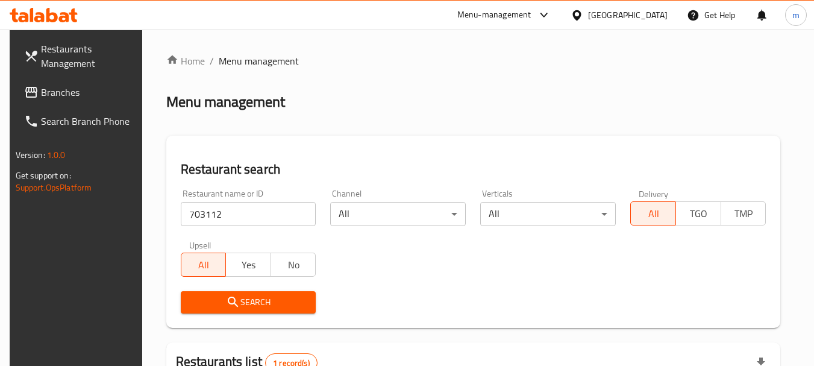
click at [49, 90] on span "Branches" at bounding box center [88, 92] width 95 height 14
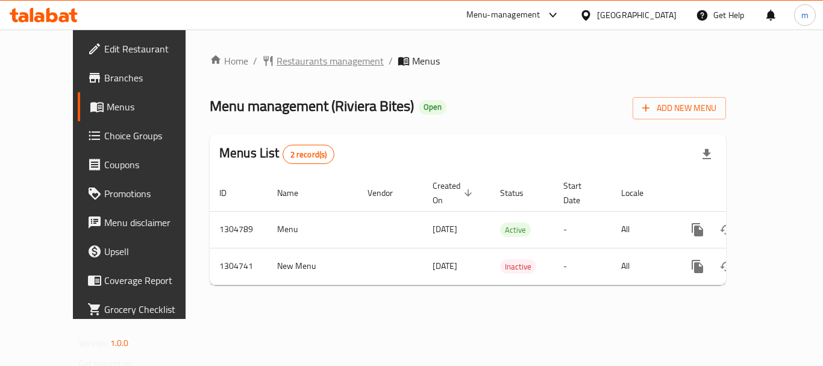
click at [277, 61] on span "Restaurants management" at bounding box center [330, 61] width 107 height 14
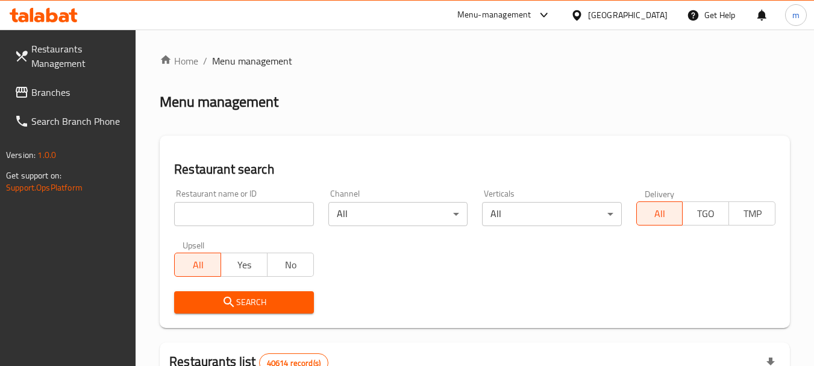
click at [254, 218] on input "search" at bounding box center [243, 214] width 139 height 24
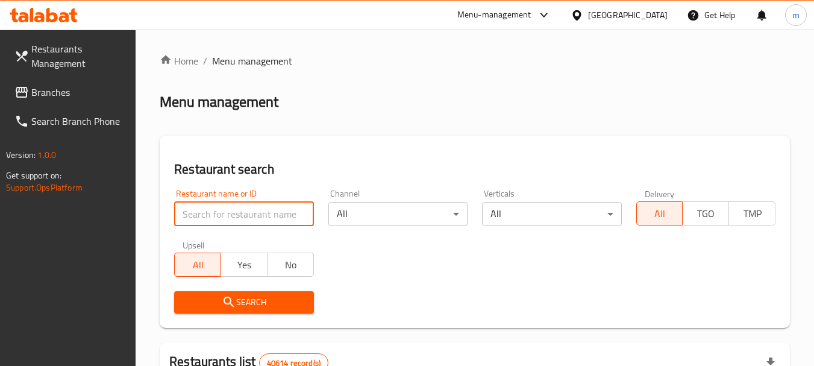
paste input "703322"
type input "703322"
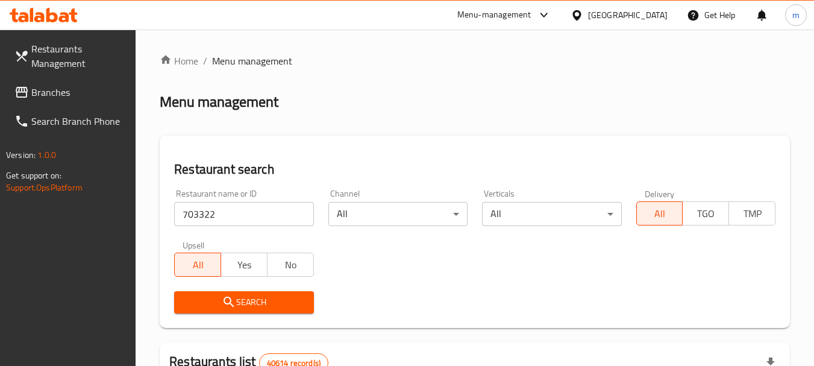
click at [257, 295] on span "Search" at bounding box center [244, 302] width 120 height 15
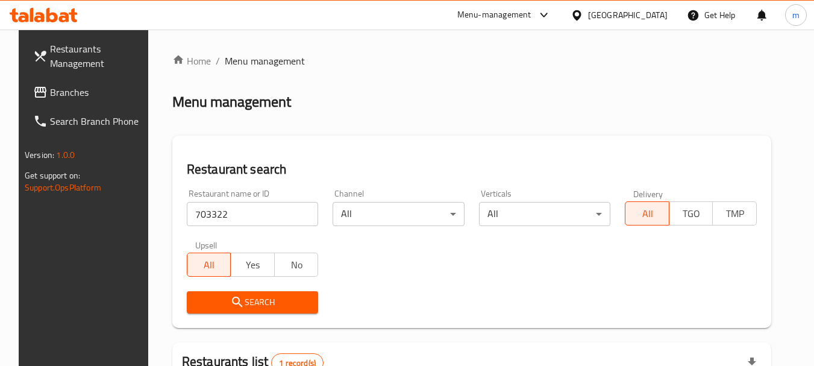
click at [55, 93] on span "Branches" at bounding box center [97, 92] width 95 height 14
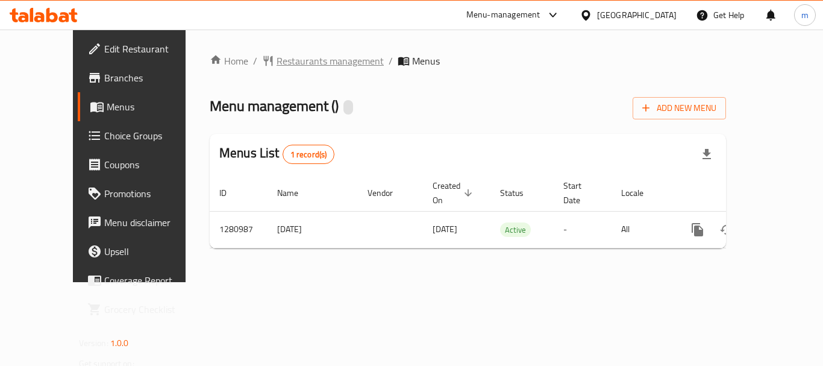
click at [285, 60] on span "Restaurants management" at bounding box center [330, 61] width 107 height 14
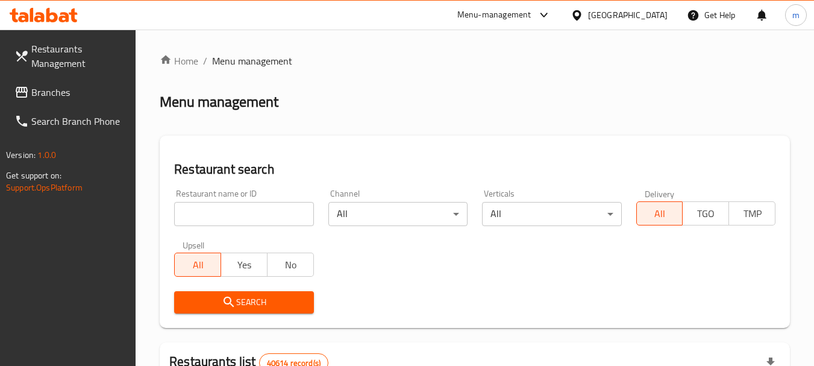
click at [254, 210] on input "search" at bounding box center [243, 214] width 139 height 24
paste input "694098"
type input "694098"
click at [254, 297] on span "Search" at bounding box center [244, 302] width 120 height 15
drag, startPoint x: 50, startPoint y: 93, endPoint x: 245, endPoint y: 128, distance: 198.4
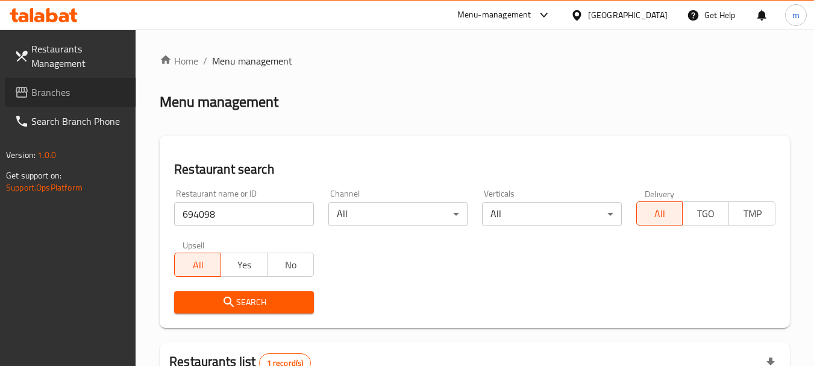
click at [51, 93] on span "Branches" at bounding box center [78, 92] width 95 height 14
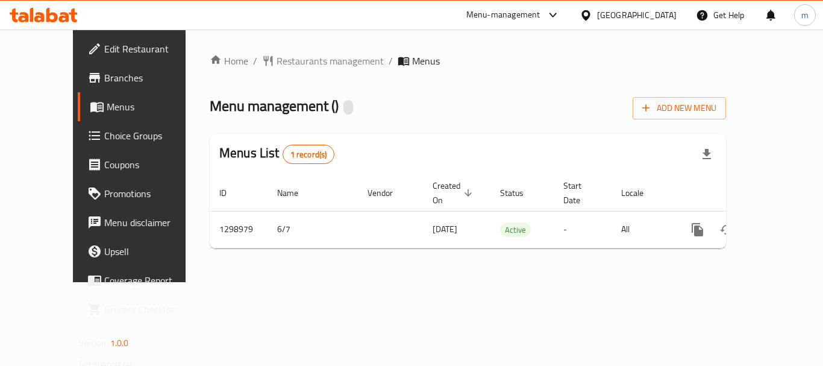
click at [277, 63] on span "Restaurants management" at bounding box center [330, 61] width 107 height 14
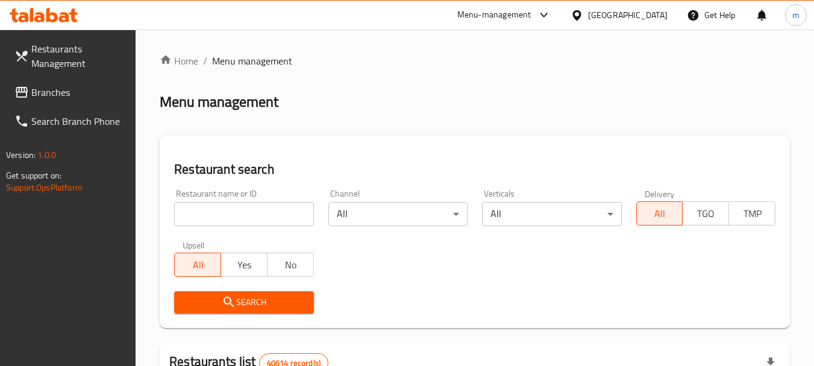
click at [241, 210] on input "search" at bounding box center [243, 214] width 139 height 24
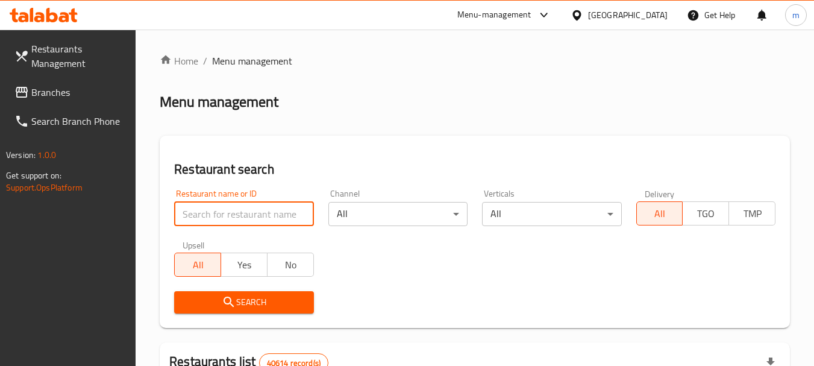
paste input "701061"
type input "701061"
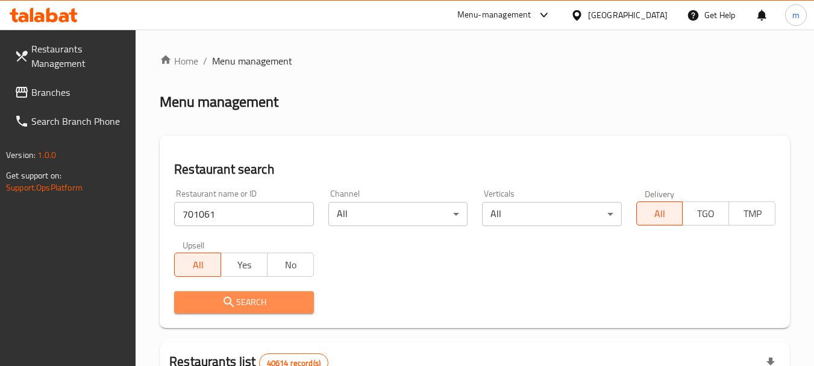
click at [254, 300] on span "Search" at bounding box center [244, 302] width 120 height 15
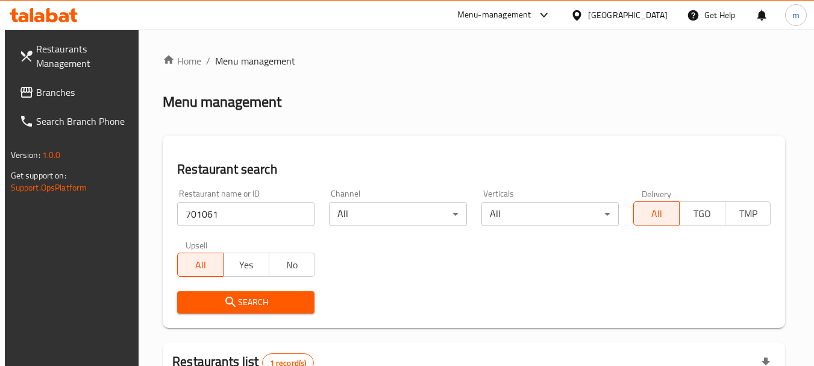
click at [54, 92] on span "Branches" at bounding box center [83, 92] width 95 height 14
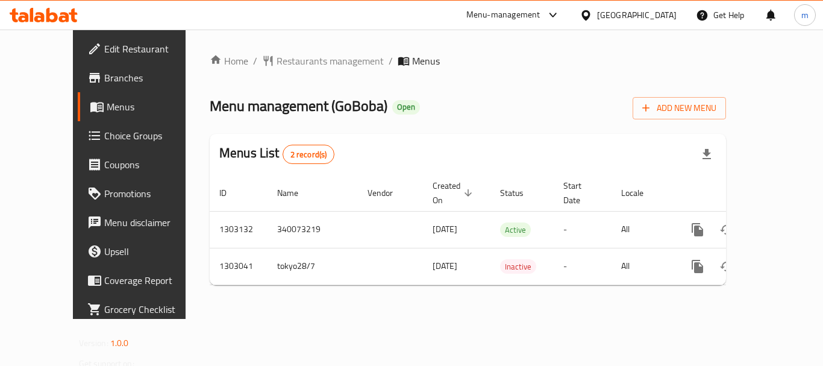
click at [277, 57] on span "Restaurants management" at bounding box center [330, 61] width 107 height 14
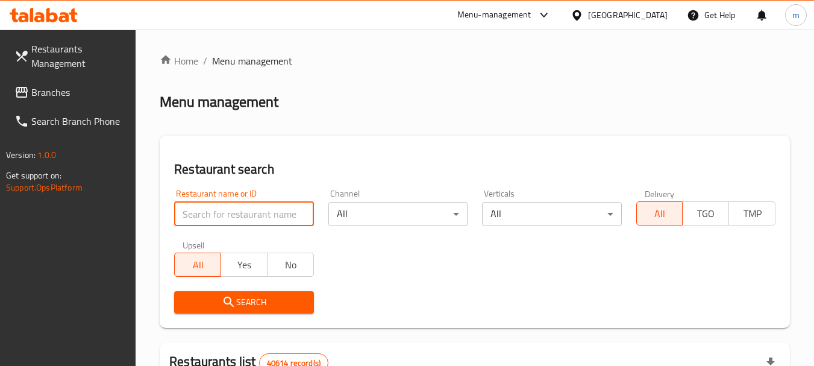
click at [237, 208] on input "search" at bounding box center [243, 214] width 139 height 24
paste input "702665"
type input "702665"
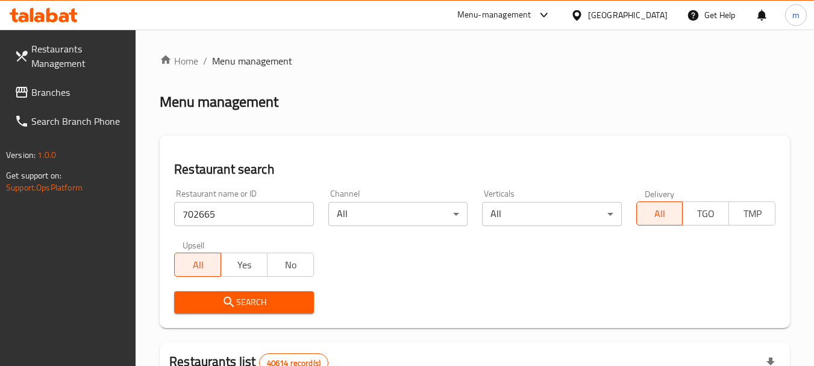
click at [243, 298] on span "Search" at bounding box center [244, 302] width 120 height 15
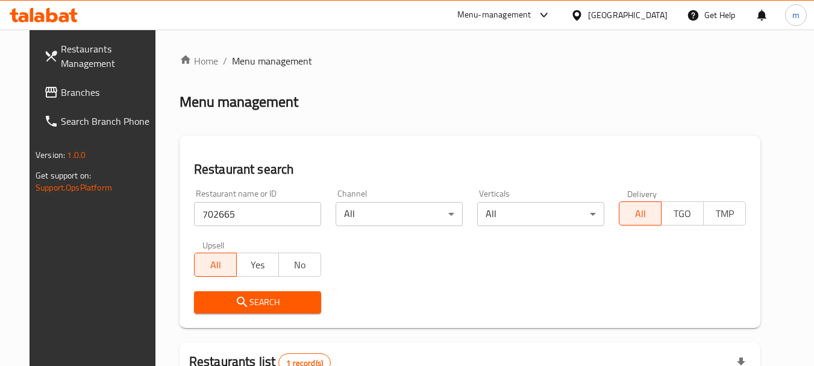
click at [619, 12] on div "[GEOGRAPHIC_DATA]" at bounding box center [628, 14] width 80 height 13
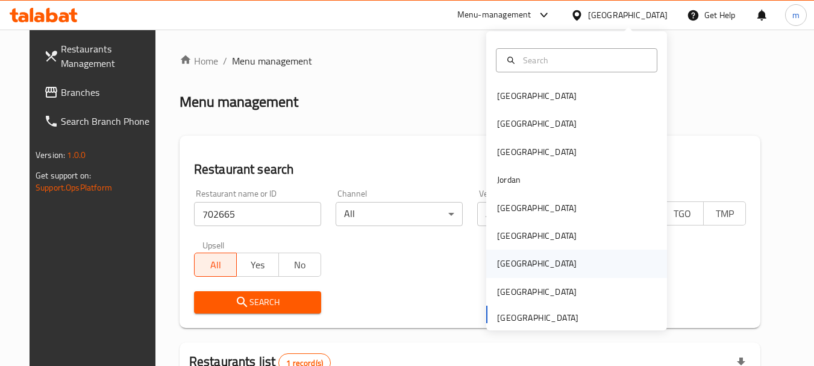
click at [525, 263] on div "Qatar" at bounding box center [576, 264] width 181 height 28
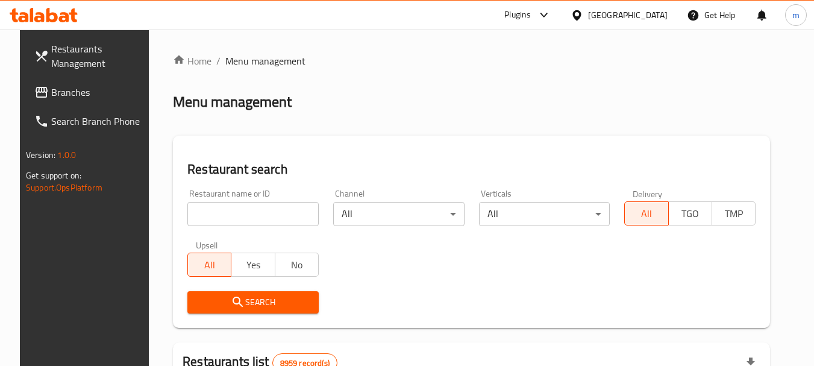
click at [51, 90] on span "Branches" at bounding box center [98, 92] width 95 height 14
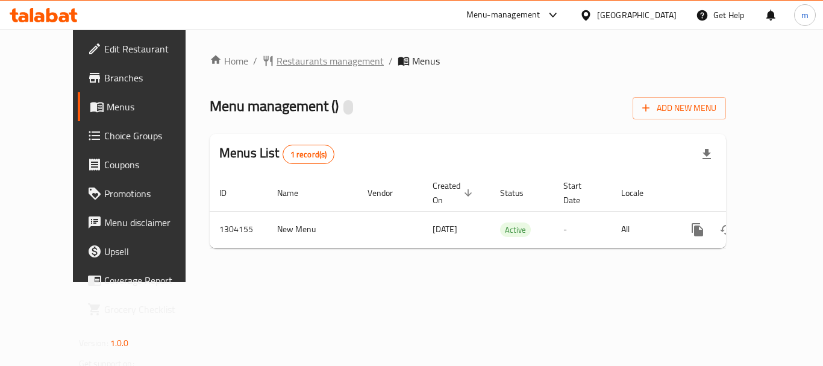
click at [277, 57] on span "Restaurants management" at bounding box center [330, 61] width 107 height 14
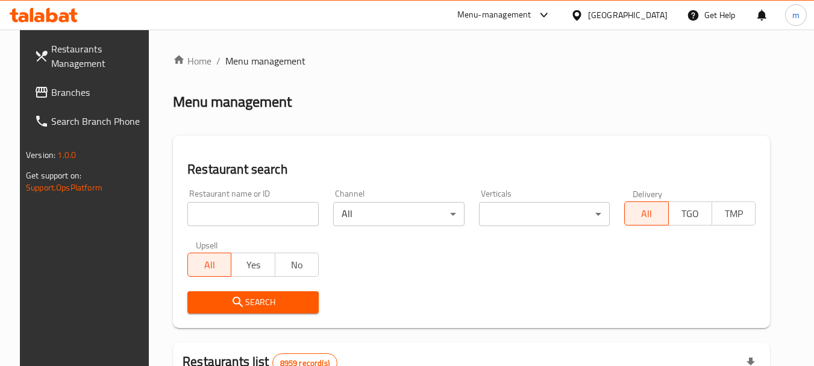
click at [264, 218] on input "search" at bounding box center [252, 214] width 131 height 24
paste input "703085"
type input "703085"
click at [245, 306] on span "Search" at bounding box center [253, 302] width 112 height 15
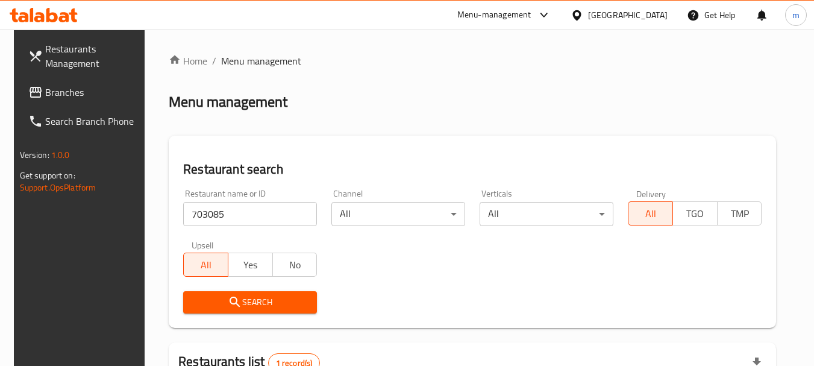
click at [649, 16] on div "[GEOGRAPHIC_DATA]" at bounding box center [628, 14] width 80 height 13
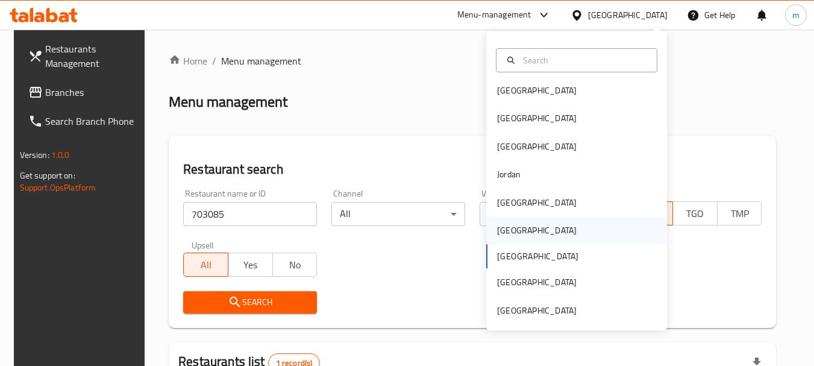
scroll to position [7, 0]
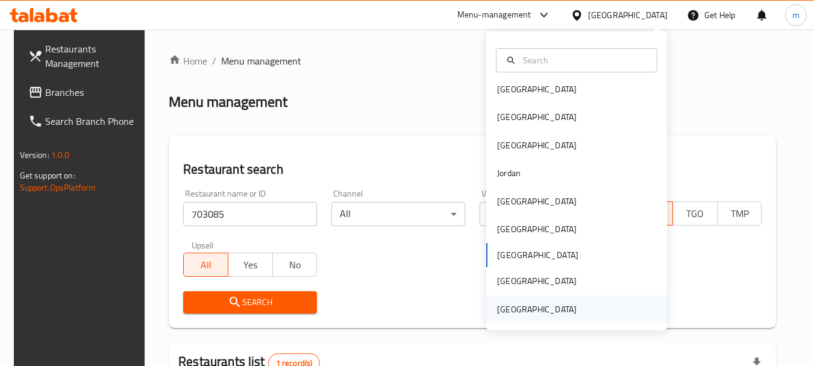
click at [541, 305] on div "[GEOGRAPHIC_DATA]" at bounding box center [537, 309] width 80 height 13
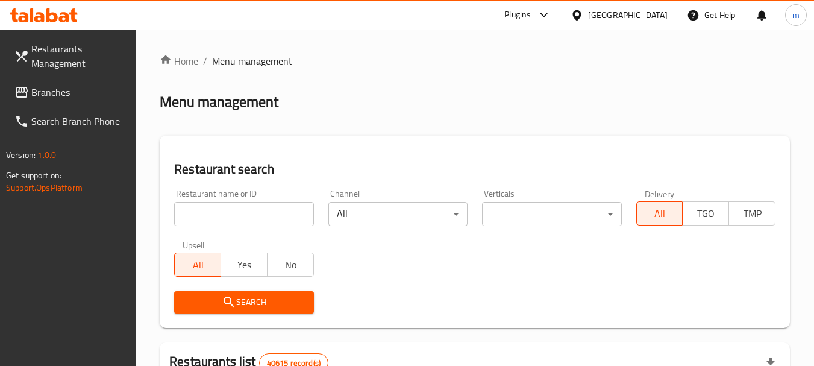
click at [54, 93] on span "Branches" at bounding box center [78, 92] width 95 height 14
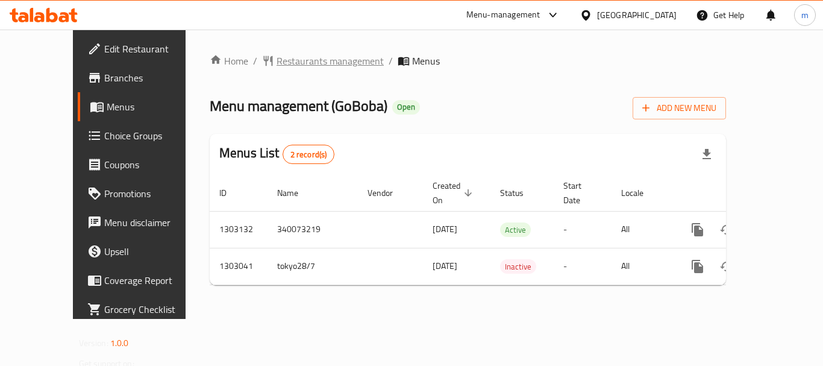
click at [277, 58] on span "Restaurants management" at bounding box center [330, 61] width 107 height 14
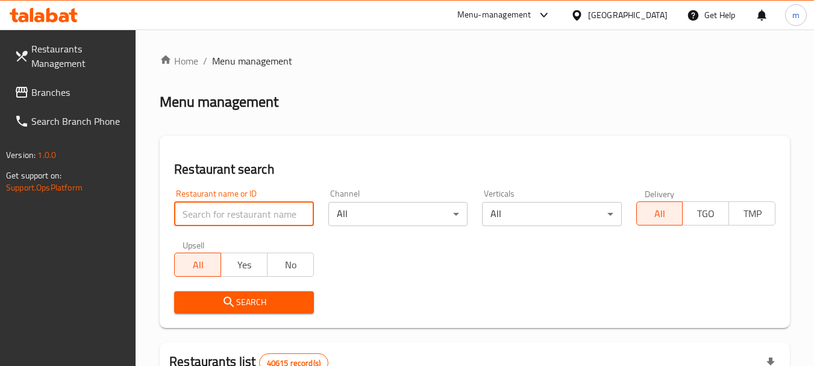
click at [235, 210] on input "search" at bounding box center [243, 214] width 139 height 24
paste input "702665"
type input "702665"
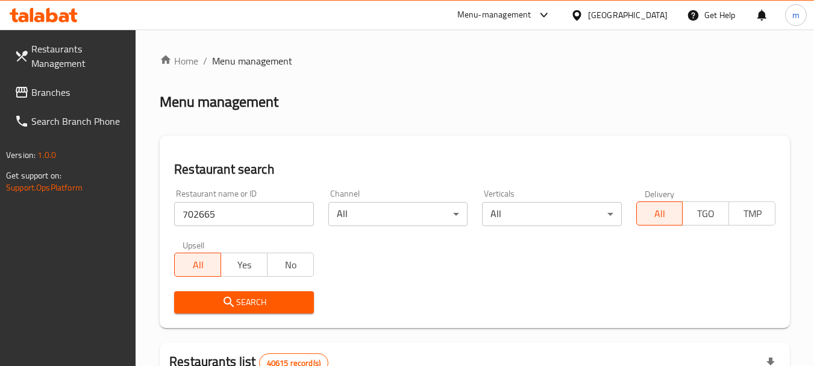
click at [255, 304] on span "Search" at bounding box center [244, 302] width 120 height 15
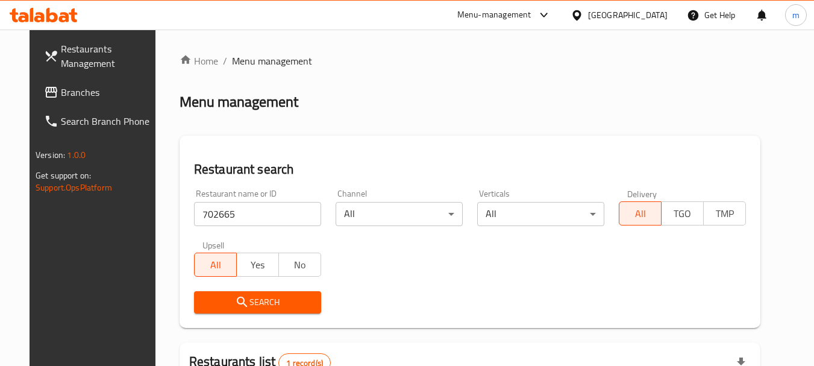
drag, startPoint x: 46, startPoint y: 89, endPoint x: 263, endPoint y: 101, distance: 217.9
click at [61, 88] on span "Branches" at bounding box center [108, 92] width 95 height 14
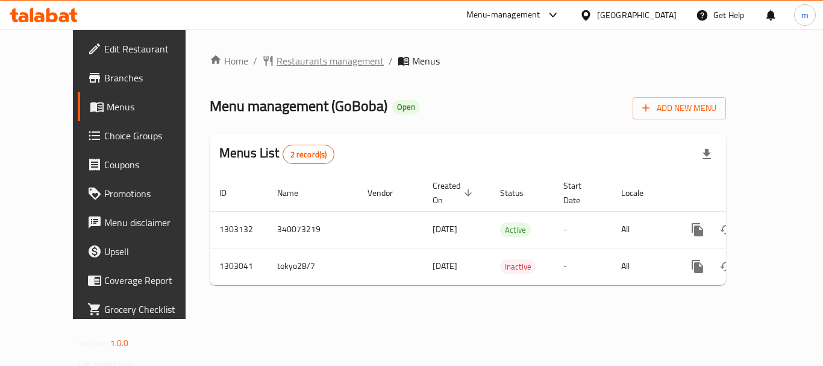
click at [308, 64] on span "Restaurants management" at bounding box center [330, 61] width 107 height 14
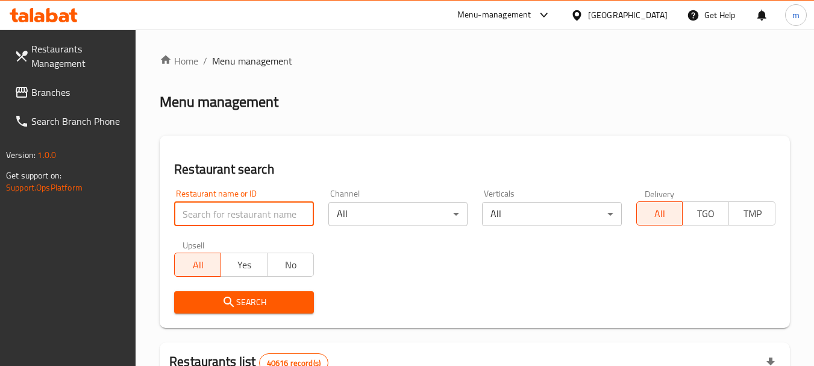
click at [234, 210] on input "search" at bounding box center [243, 214] width 139 height 24
paste input "702665"
type input "702665"
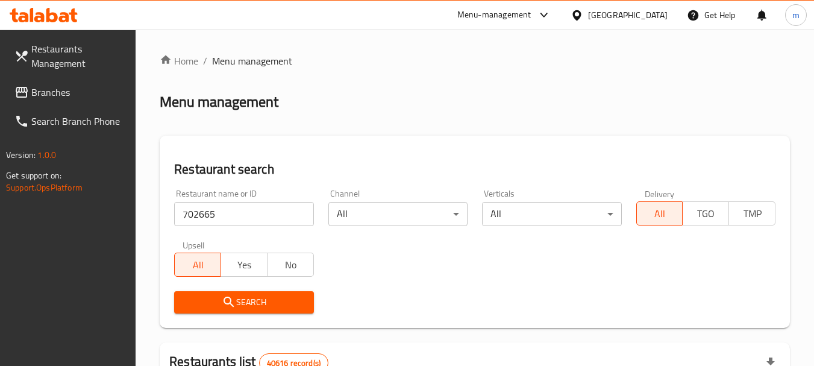
click at [245, 296] on span "Search" at bounding box center [244, 302] width 120 height 15
